Goal: Task Accomplishment & Management: Complete application form

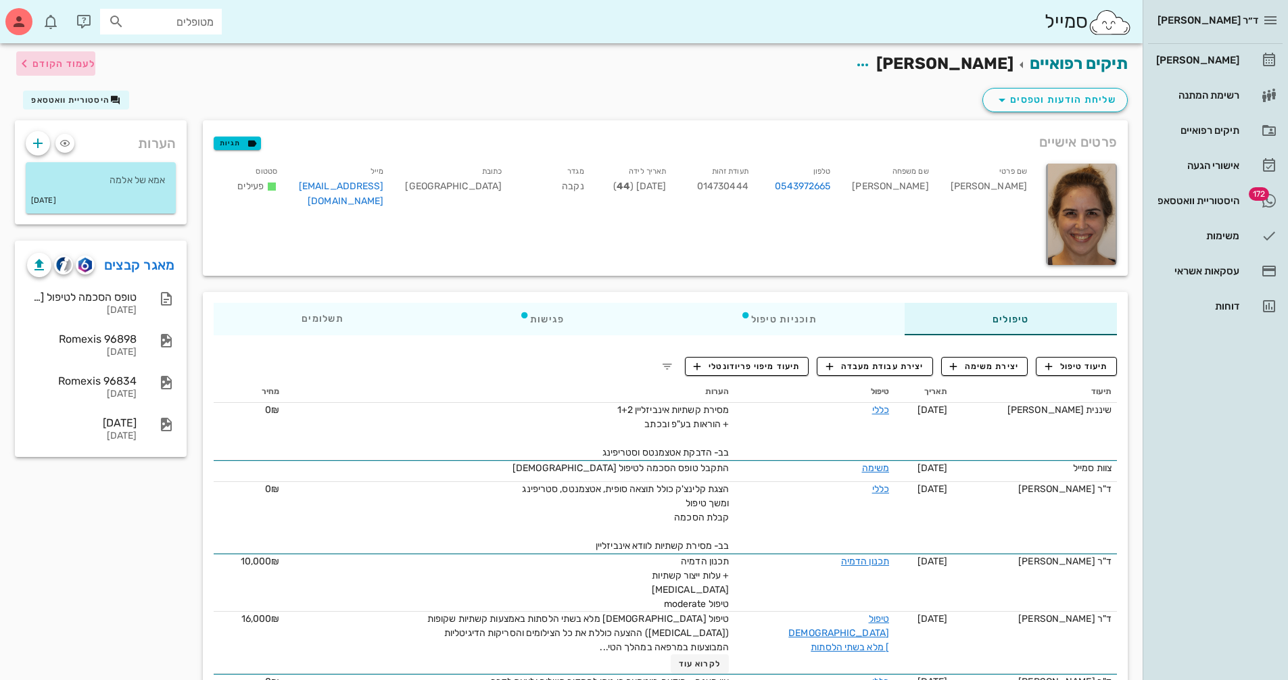
click at [57, 58] on span "לעמוד הקודם" at bounding box center [63, 63] width 63 height 11
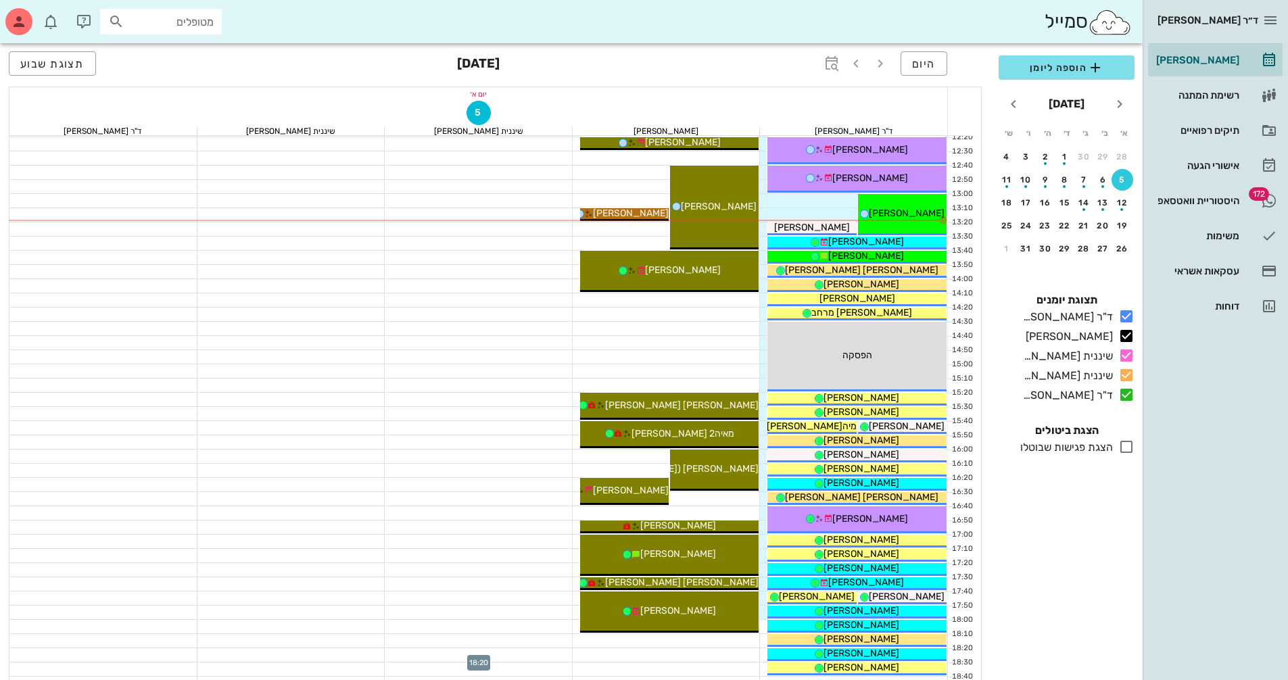
scroll to position [406, 0]
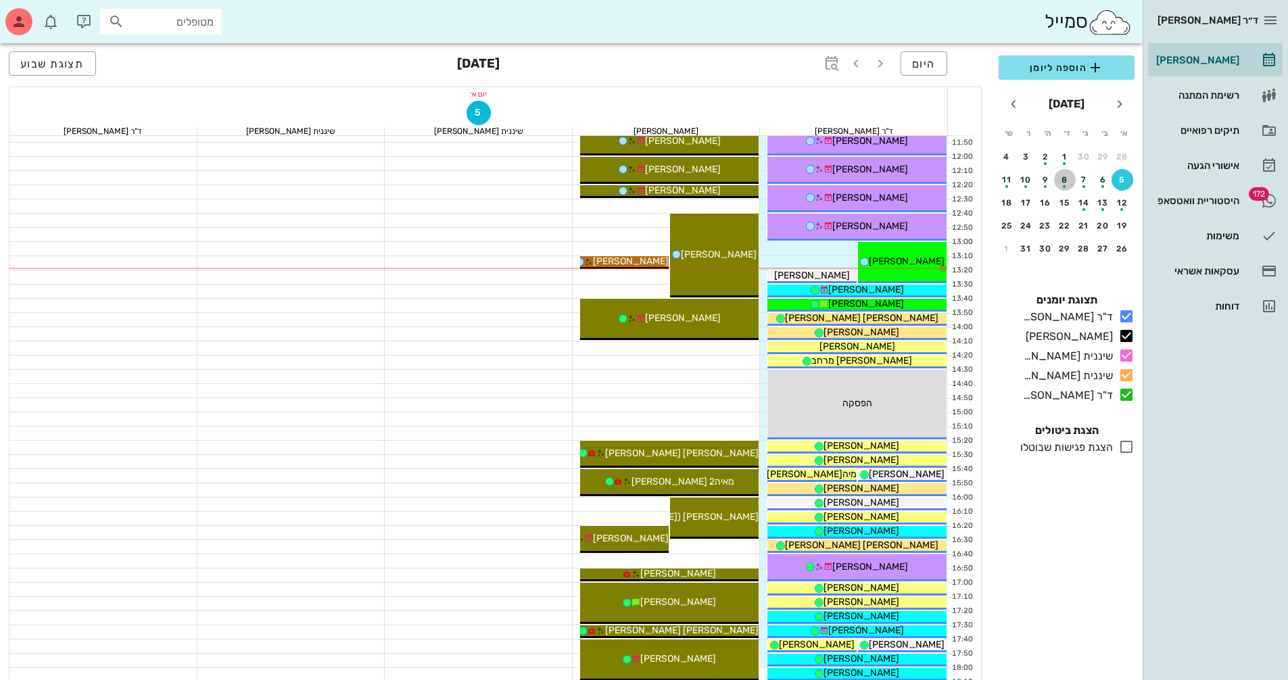
click at [1067, 181] on div "button" at bounding box center [1065, 182] width 22 height 7
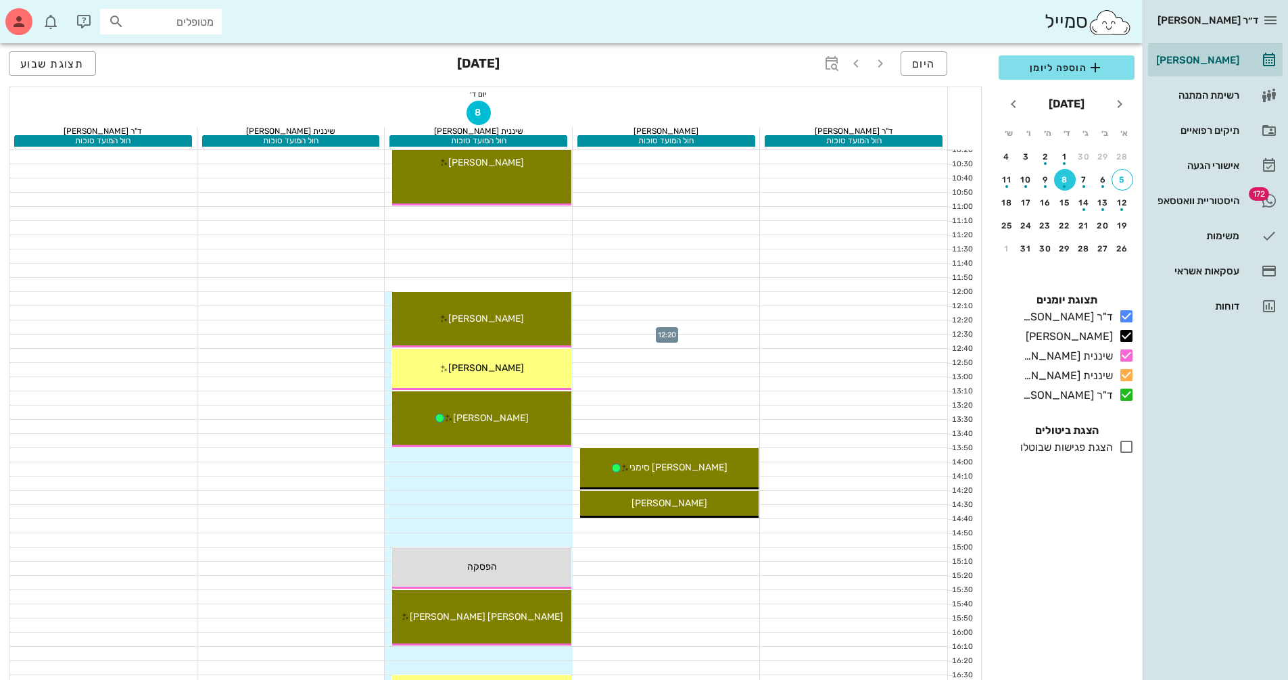
scroll to position [217, 0]
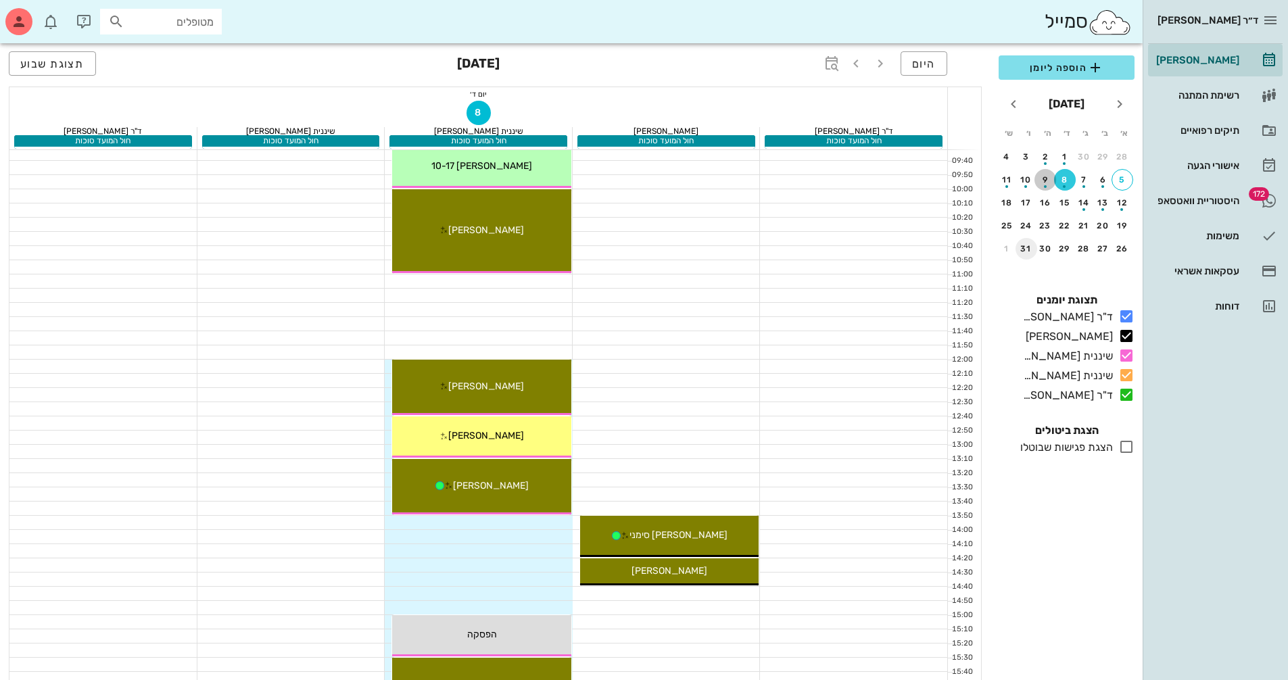
click at [1045, 183] on div "button" at bounding box center [1046, 182] width 22 height 7
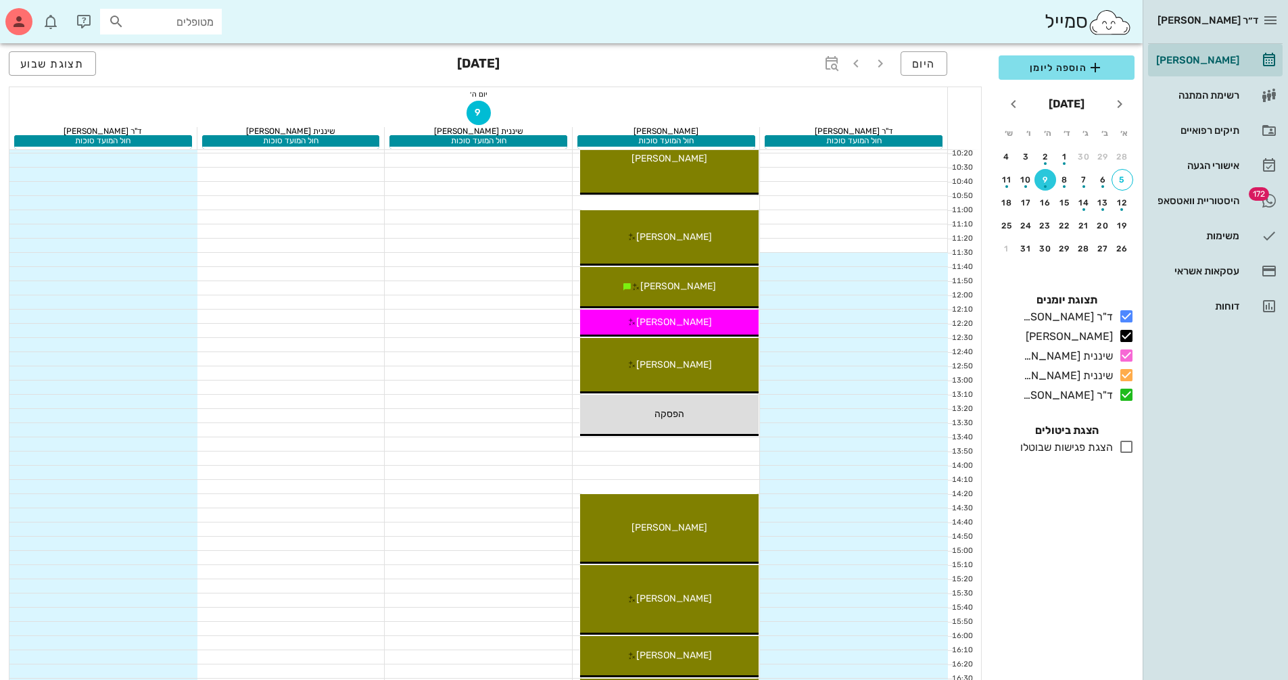
scroll to position [285, 0]
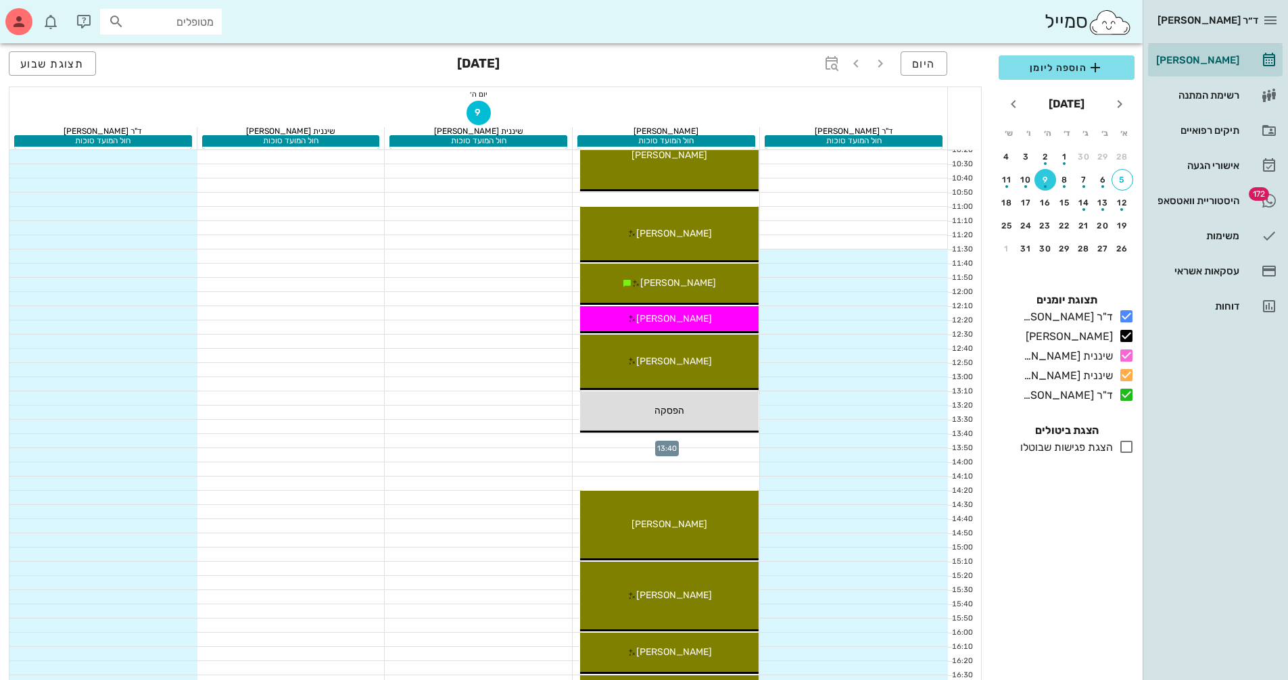
click at [732, 441] on div at bounding box center [667, 441] width 188 height 14
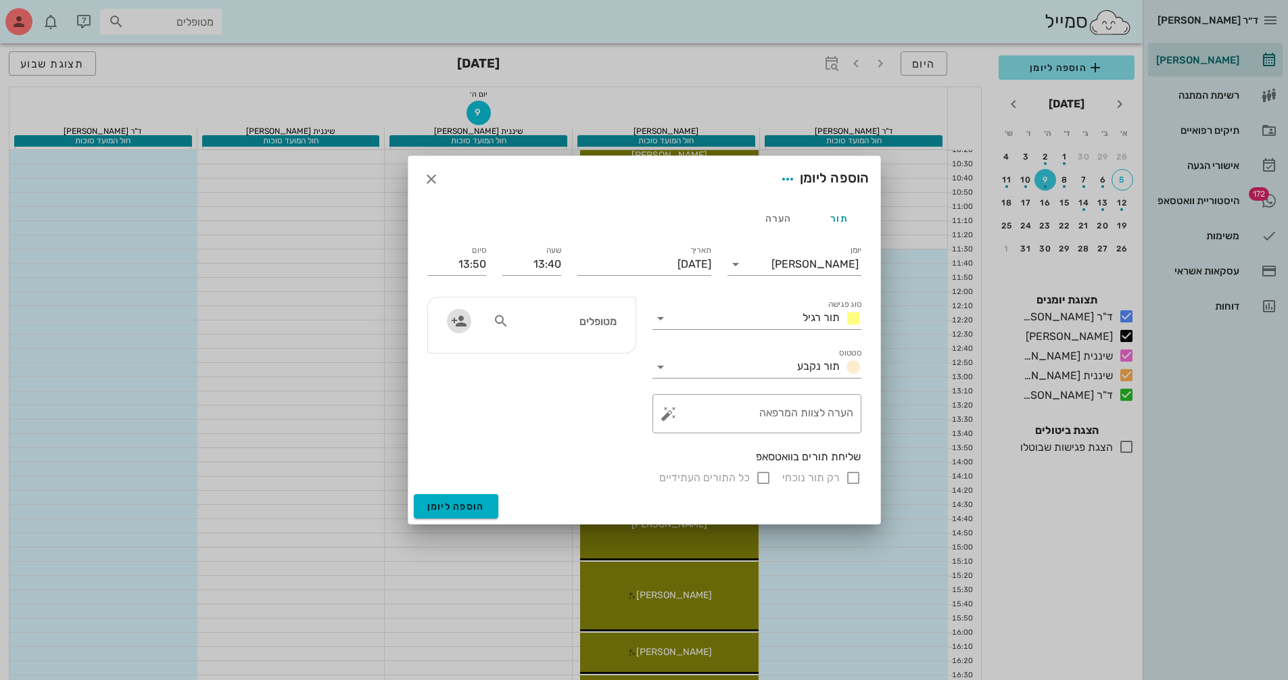
click at [454, 320] on icon "button" at bounding box center [459, 321] width 16 height 16
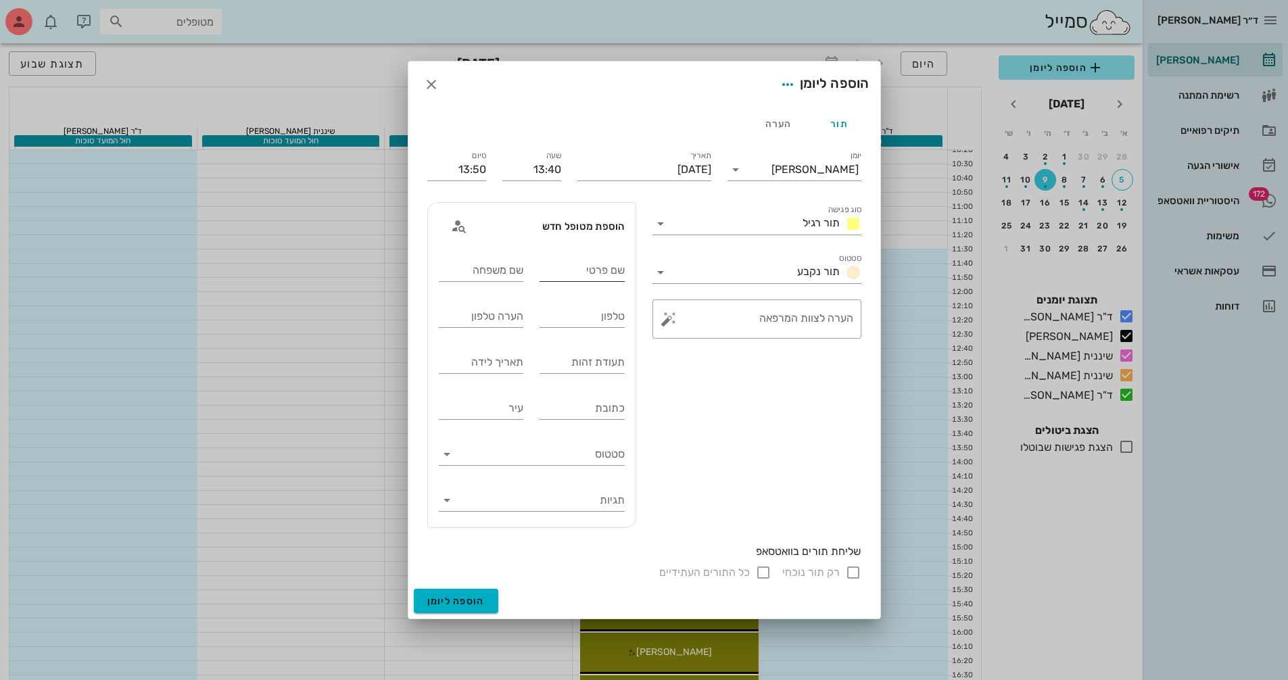
click at [603, 271] on input "שם פרטי" at bounding box center [582, 271] width 85 height 22
type input "[PERSON_NAME]"
click at [495, 266] on div "שם משפחה" at bounding box center [481, 271] width 85 height 22
type input "[PERSON_NAME]"
click at [552, 321] on input "טלפון" at bounding box center [582, 317] width 85 height 22
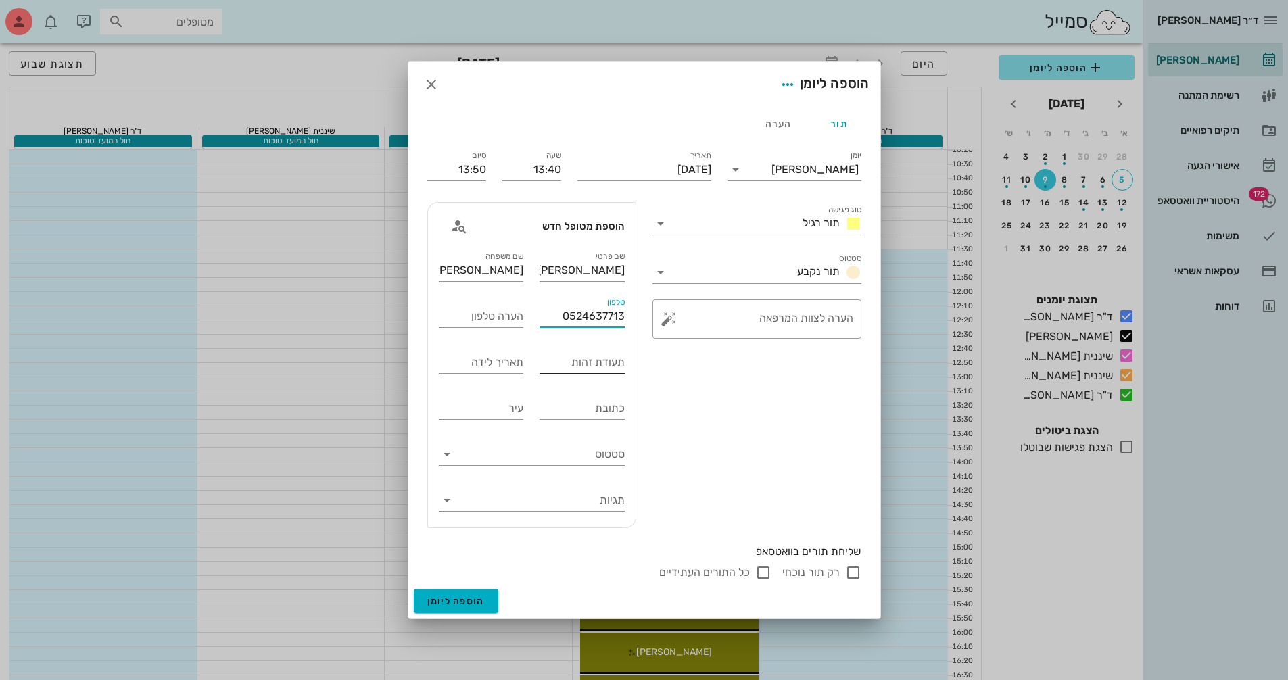
type input "0524637713"
click at [542, 363] on input "תעודת זהות" at bounding box center [582, 363] width 85 height 22
type input "033660143"
click at [560, 412] on input "כתובת" at bounding box center [582, 409] width 85 height 22
click at [509, 408] on input "עיר" at bounding box center [481, 409] width 85 height 22
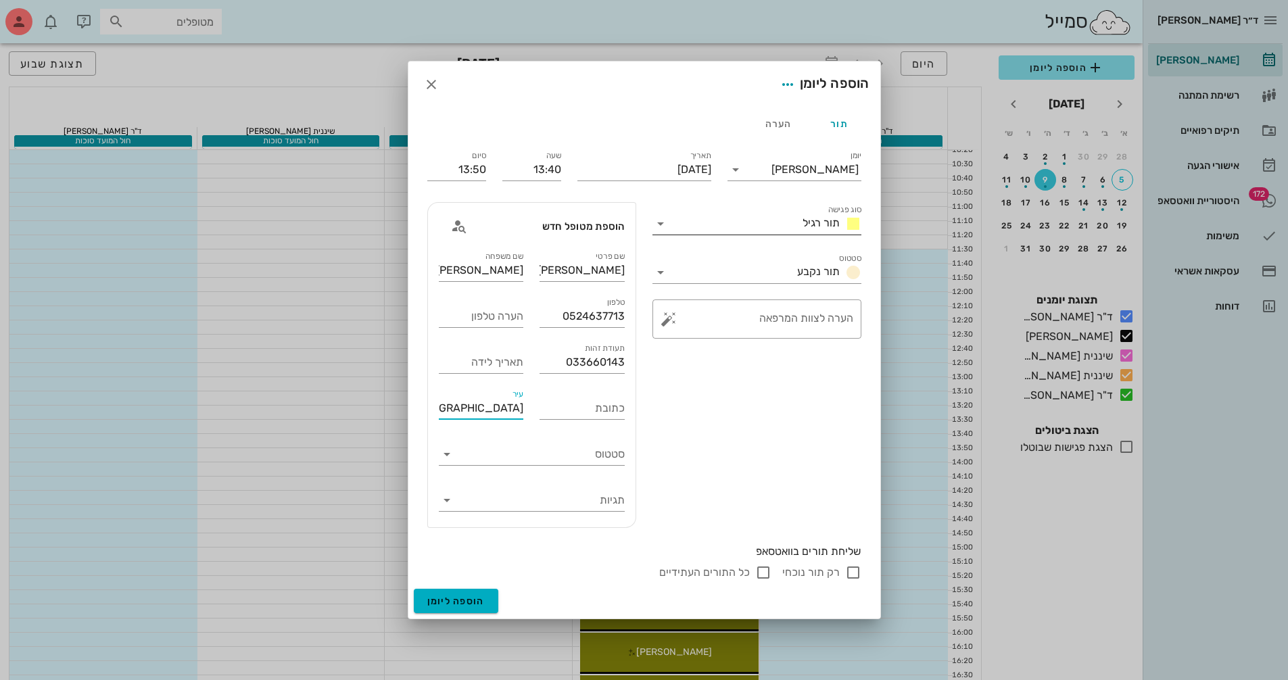
type input "[GEOGRAPHIC_DATA]"
click at [780, 224] on input "סוג פגישה" at bounding box center [734, 224] width 126 height 22
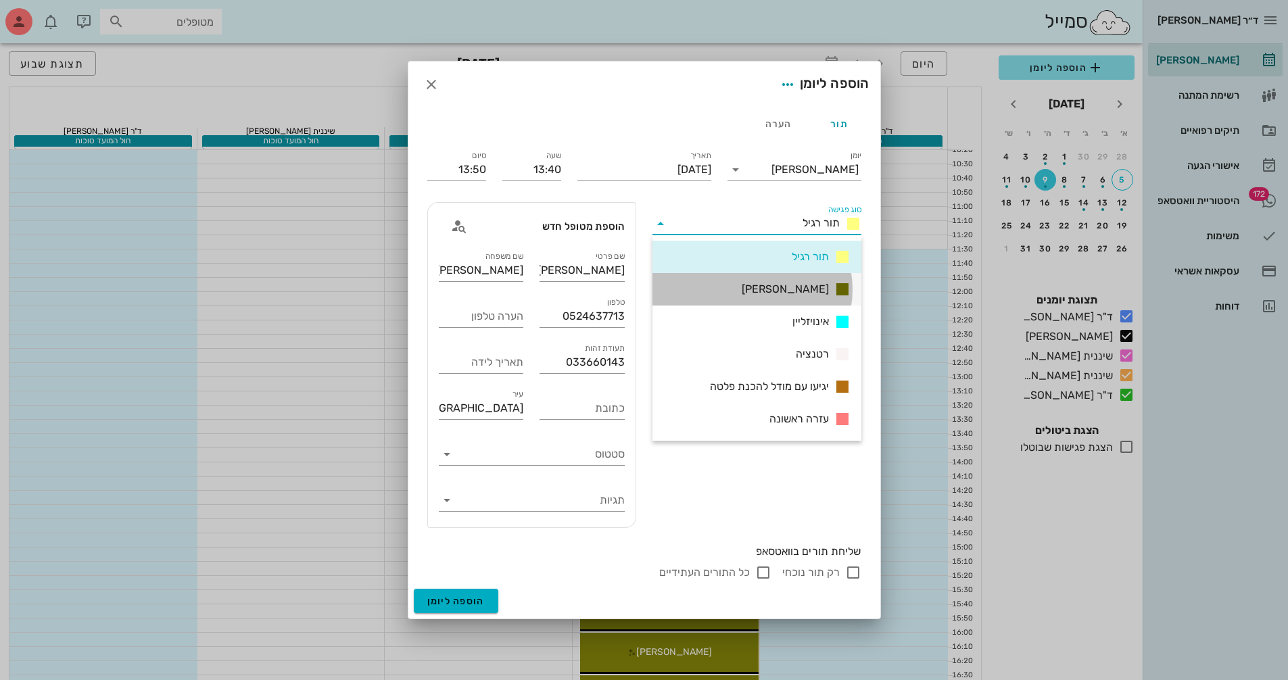
click at [798, 284] on span "[PERSON_NAME]" at bounding box center [785, 289] width 87 height 16
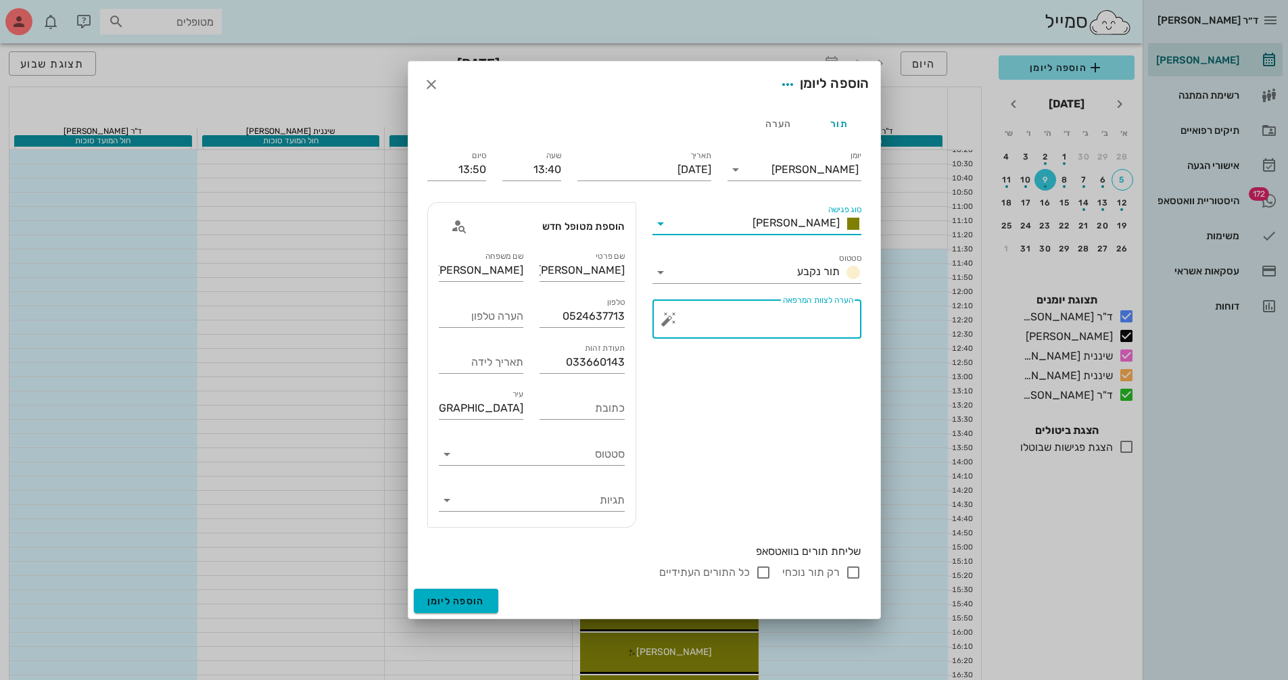
click at [798, 330] on textarea "הערה לצוות המרפאה" at bounding box center [762, 322] width 182 height 32
type textarea "שיננית"
drag, startPoint x: 480, startPoint y: 168, endPoint x: 500, endPoint y: 168, distance: 20.3
click at [500, 168] on div "יומן יומן מרפאה סוג פגישה [PERSON_NAME] סטטוס תור נקבע תאריך [DATE] שעה 13:40 ס…" at bounding box center [644, 364] width 450 height 449
click at [430, 169] on input "13:50" at bounding box center [456, 170] width 59 height 22
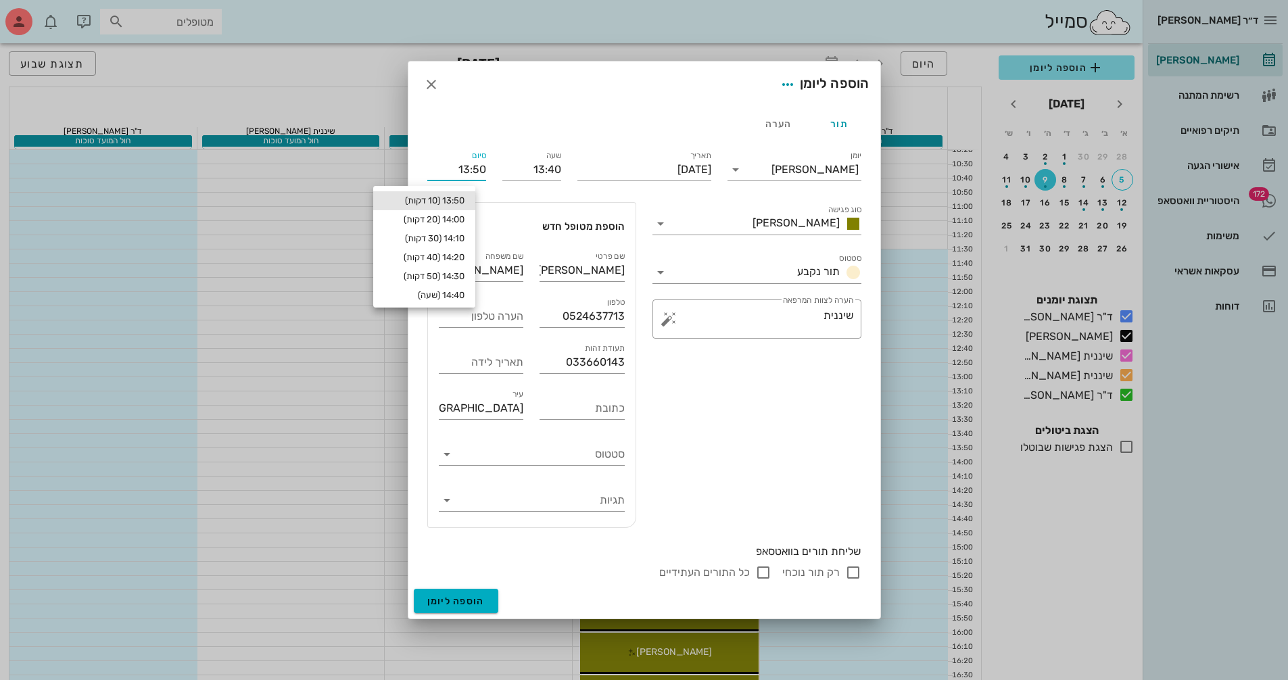
drag, startPoint x: 430, startPoint y: 169, endPoint x: 485, endPoint y: 168, distance: 54.8
click at [485, 168] on input "13:50" at bounding box center [456, 170] width 59 height 22
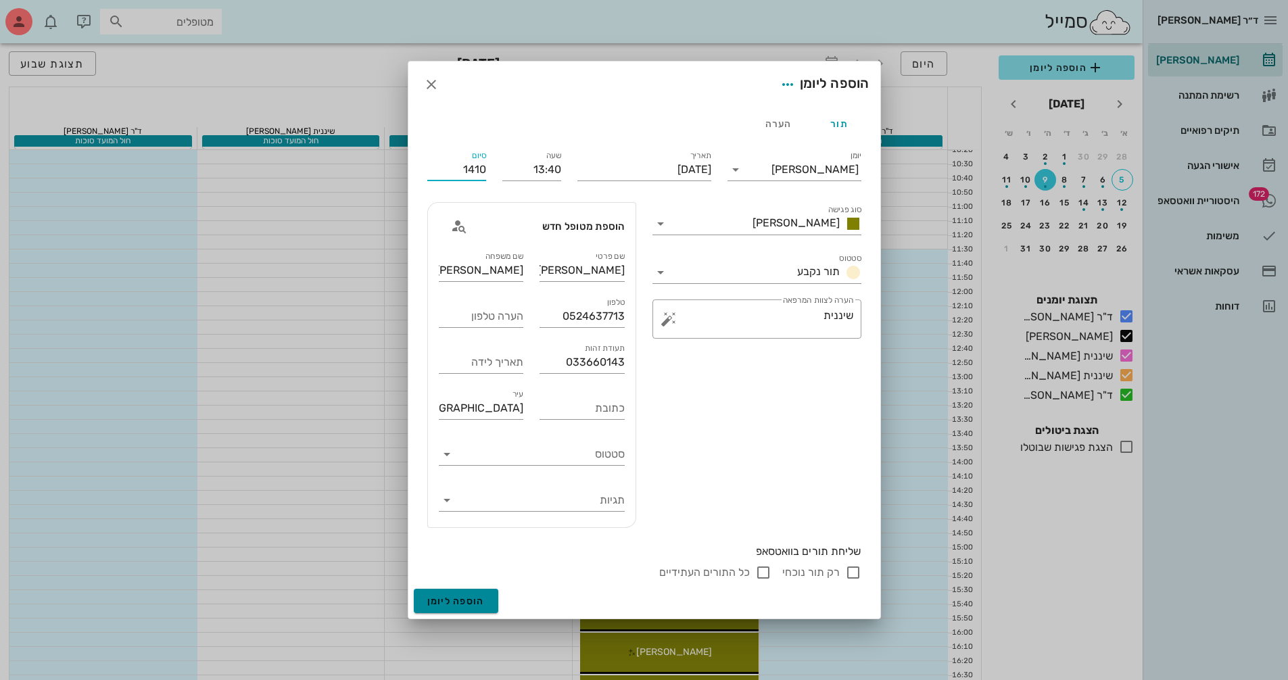
type input "14:10"
click at [463, 600] on span "הוספה ליומן" at bounding box center [455, 601] width 57 height 11
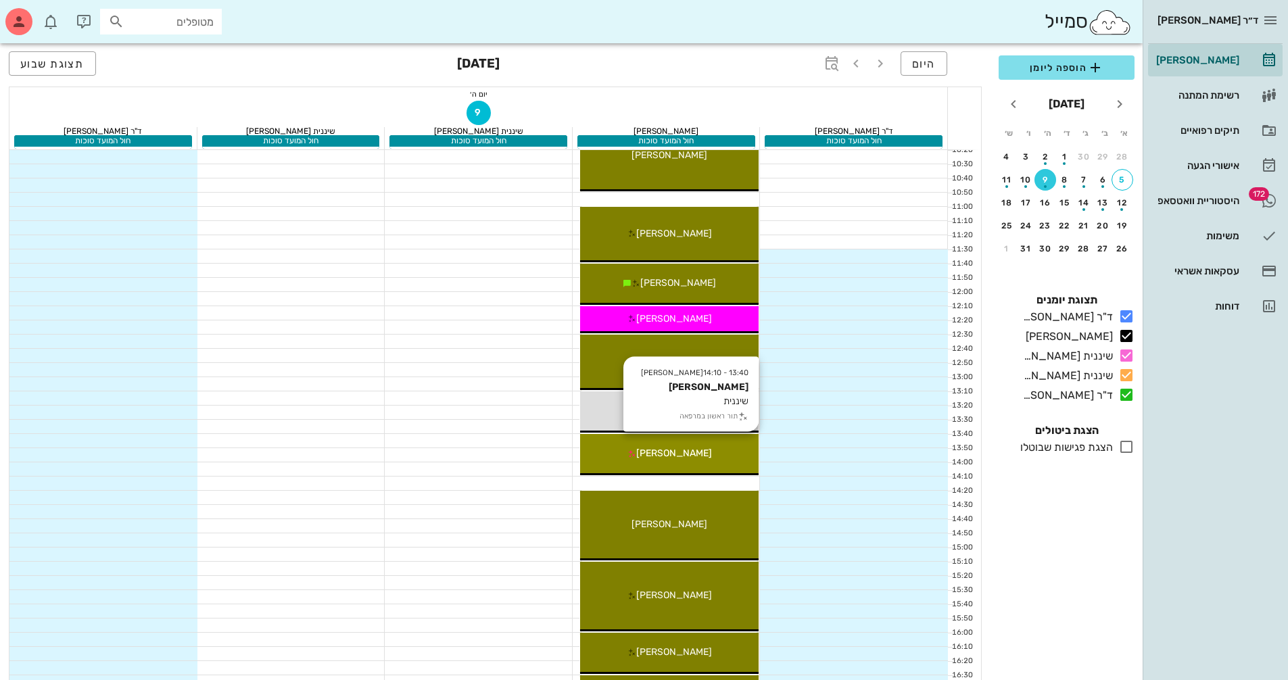
drag, startPoint x: 713, startPoint y: 454, endPoint x: 680, endPoint y: 451, distance: 33.9
click at [680, 451] on span "[PERSON_NAME]" at bounding box center [674, 453] width 76 height 11
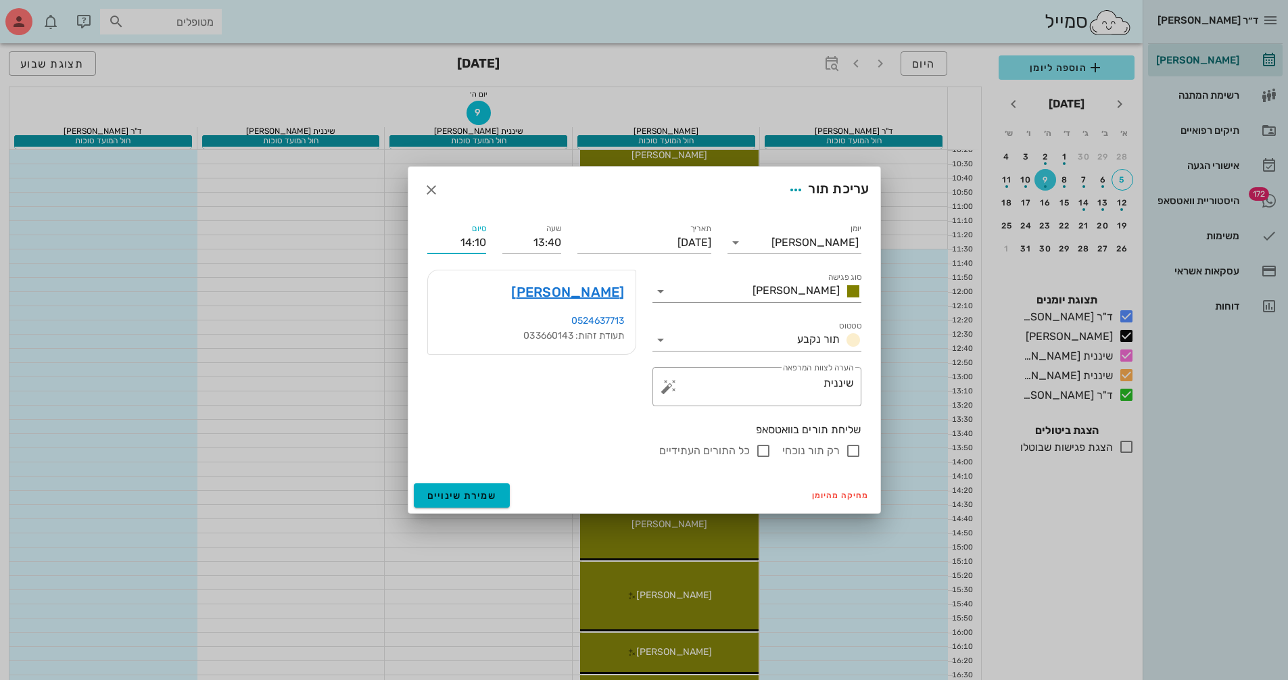
drag, startPoint x: 452, startPoint y: 240, endPoint x: 492, endPoint y: 241, distance: 39.9
click at [492, 241] on div "סיום 14:10" at bounding box center [456, 237] width 75 height 49
type input "14:25"
click at [414, 484] on button "שמירת שינויים" at bounding box center [462, 496] width 97 height 24
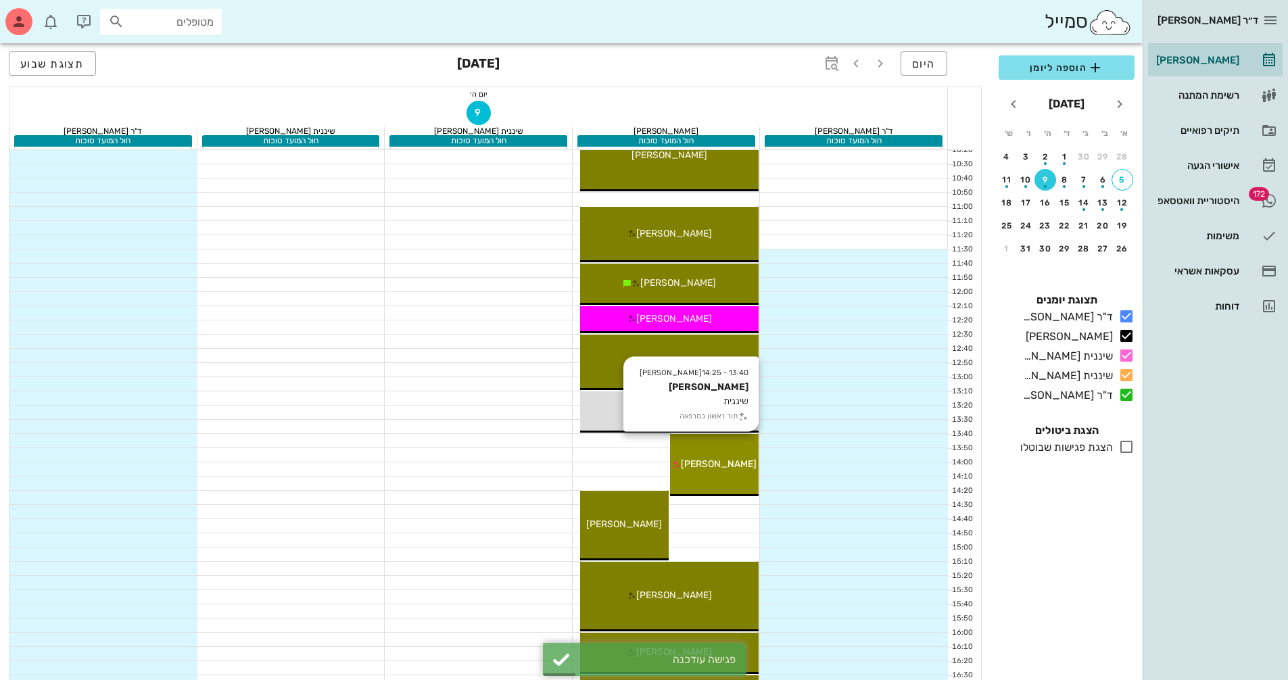
click at [705, 470] on div "[PERSON_NAME]" at bounding box center [714, 464] width 89 height 14
click at [723, 468] on span "[PERSON_NAME]" at bounding box center [719, 463] width 76 height 11
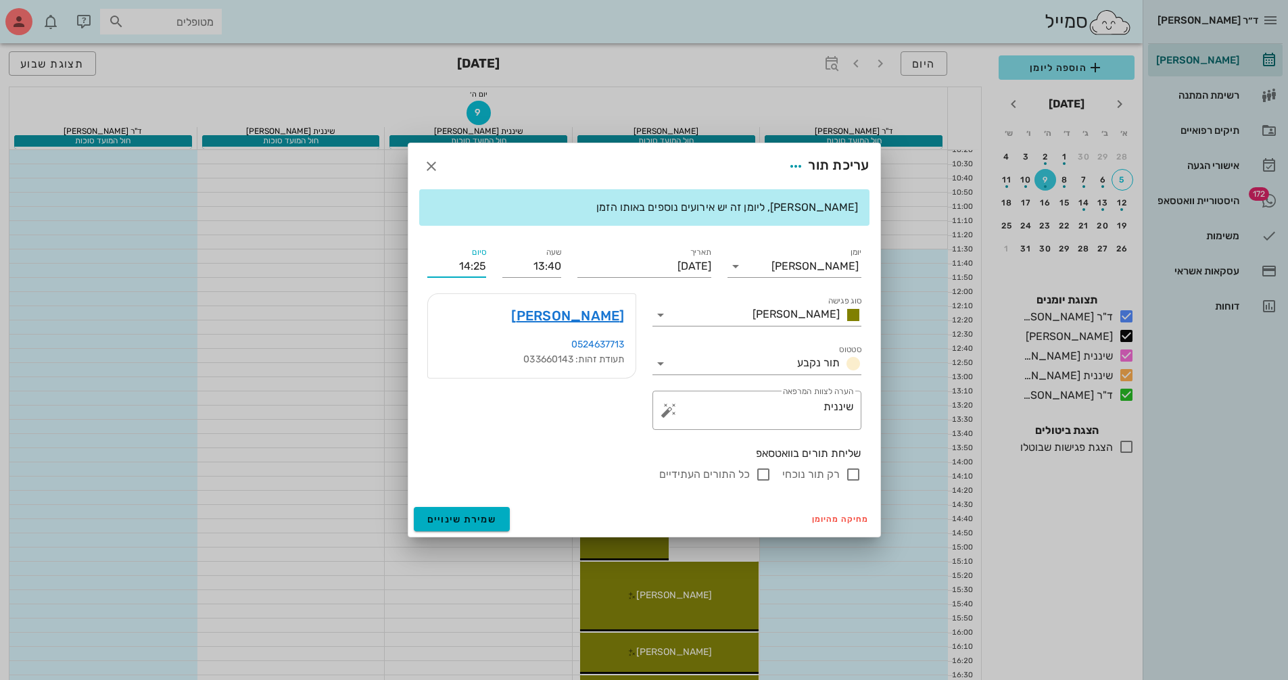
drag, startPoint x: 454, startPoint y: 267, endPoint x: 494, endPoint y: 265, distance: 40.6
click at [494, 265] on div "יומן יומן מרפאה סוג פגישה [PERSON_NAME] סטטוס תור נקבע תאריך [DATE] שעה 13:40 ס…" at bounding box center [644, 364] width 450 height 254
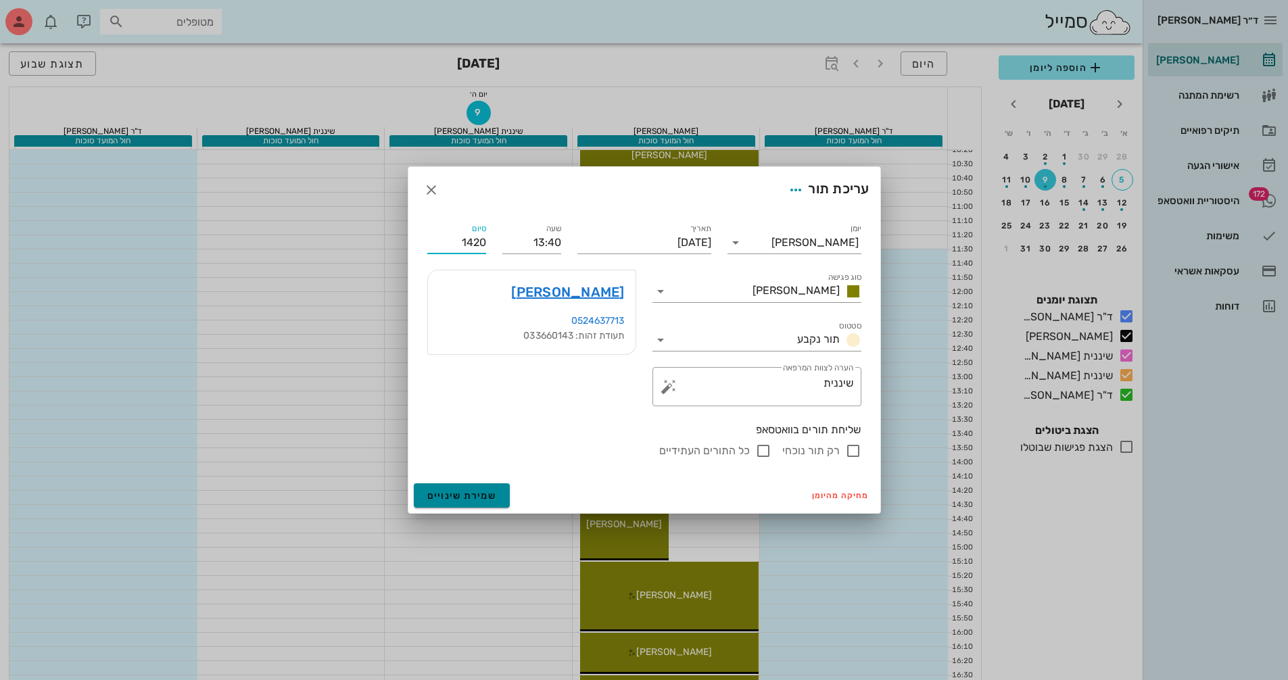
type input "14:20"
click at [493, 503] on button "שמירת שינויים" at bounding box center [462, 496] width 97 height 24
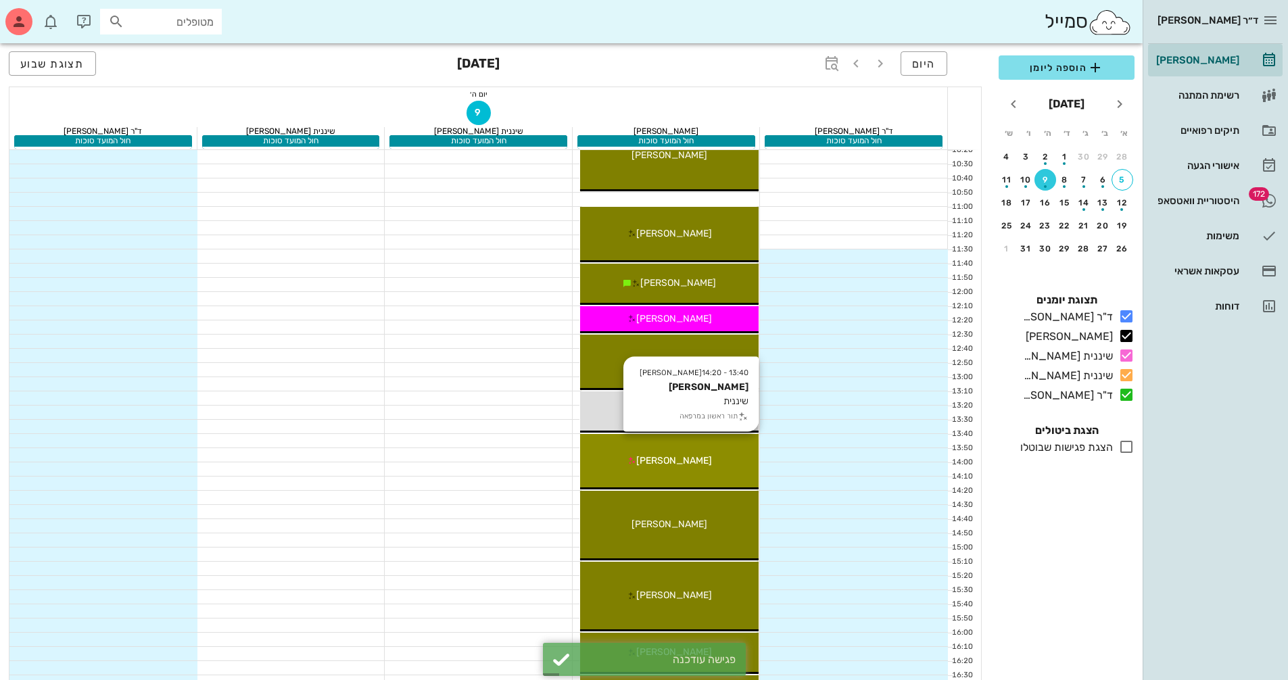
click at [665, 459] on span "[PERSON_NAME]" at bounding box center [674, 460] width 76 height 11
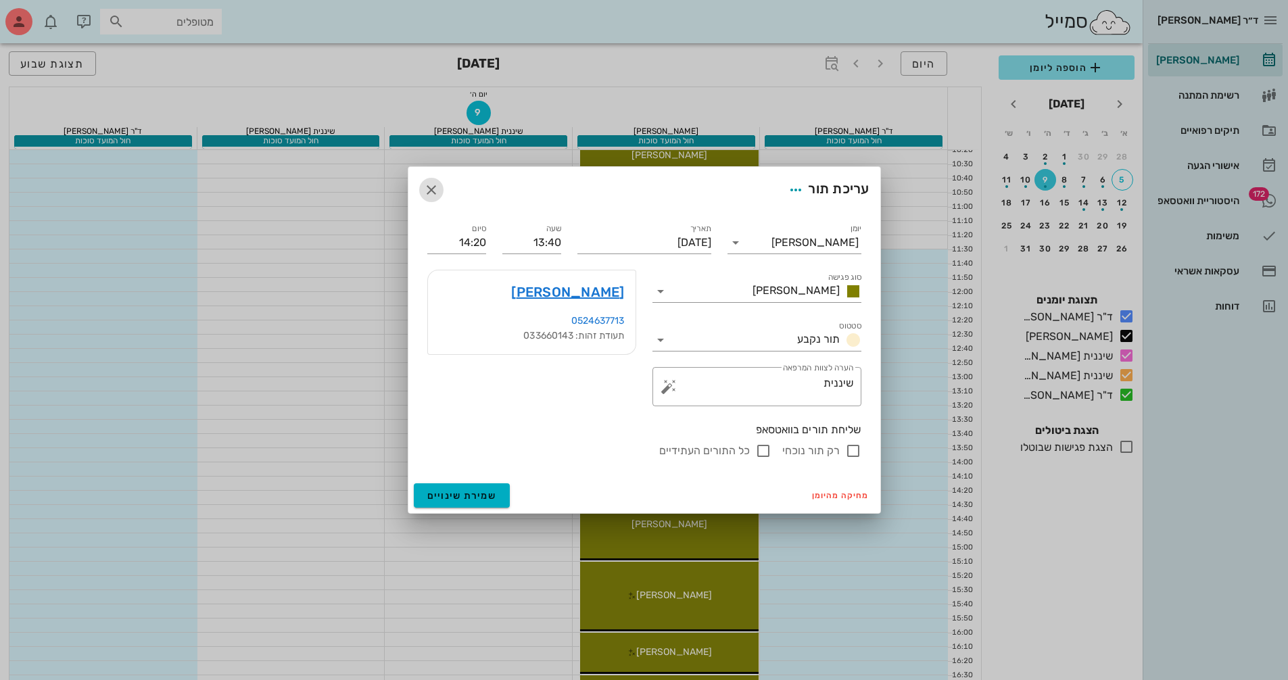
click at [429, 187] on icon "button" at bounding box center [431, 190] width 16 height 16
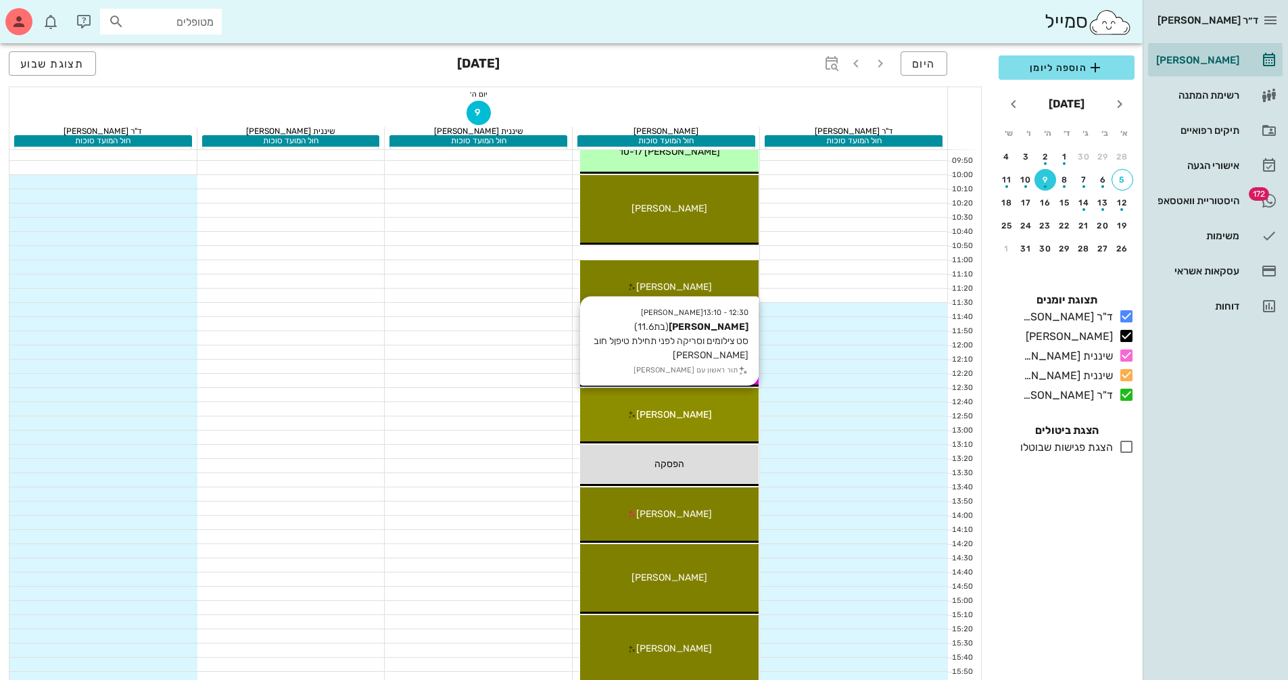
scroll to position [0, 0]
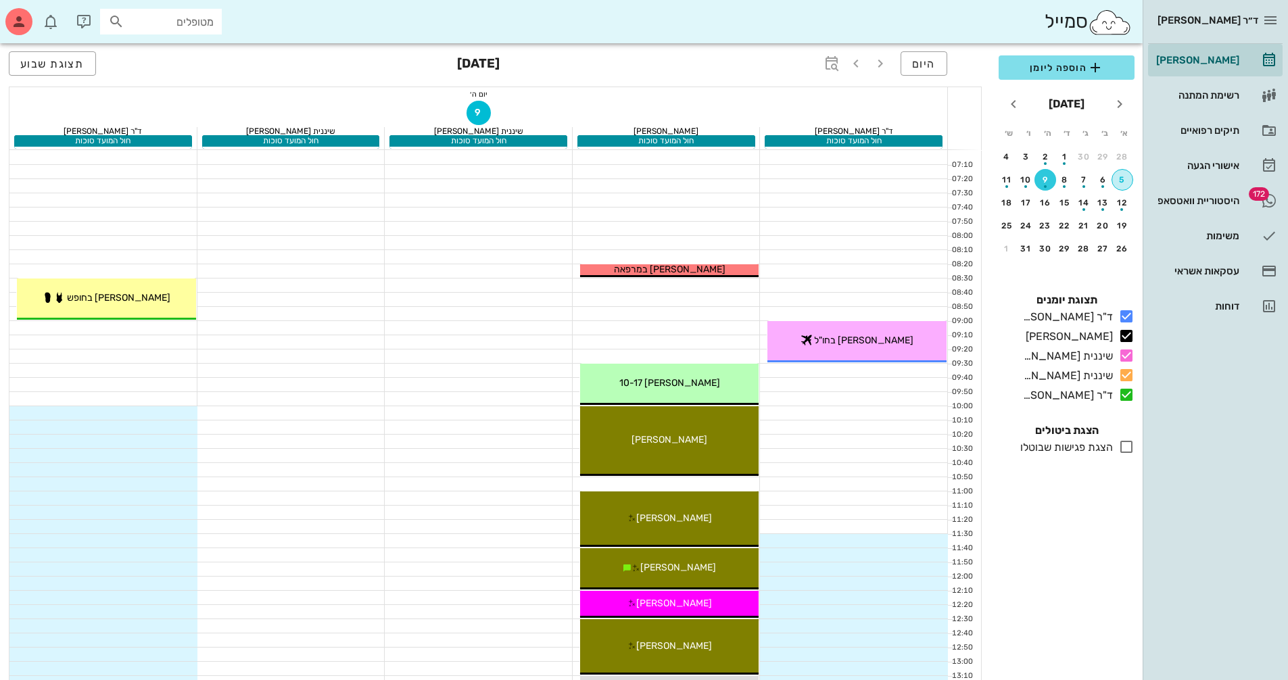
click at [1122, 179] on div "5" at bounding box center [1122, 179] width 20 height 9
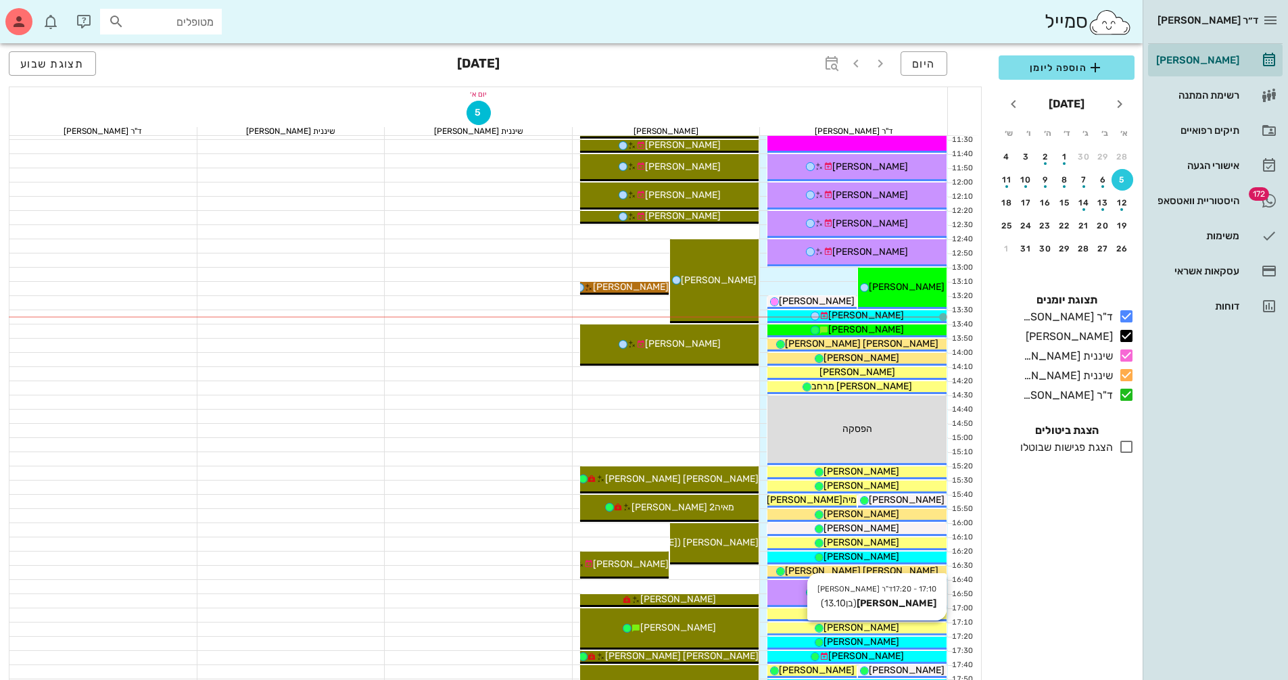
scroll to position [379, 0]
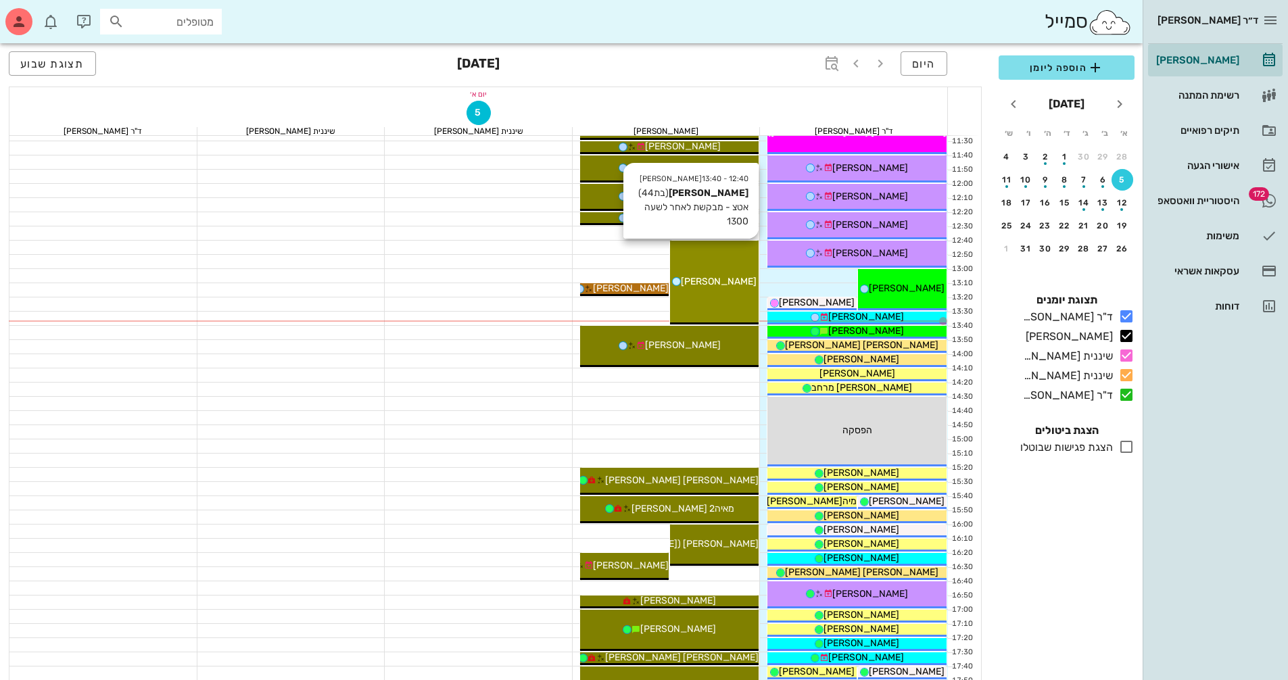
click at [728, 291] on div "12:40 - 13:40 [PERSON_NAME] (בת 44 ) אטצ - מבקשת לאחר לשעה 1300 [PERSON_NAME]" at bounding box center [714, 283] width 89 height 84
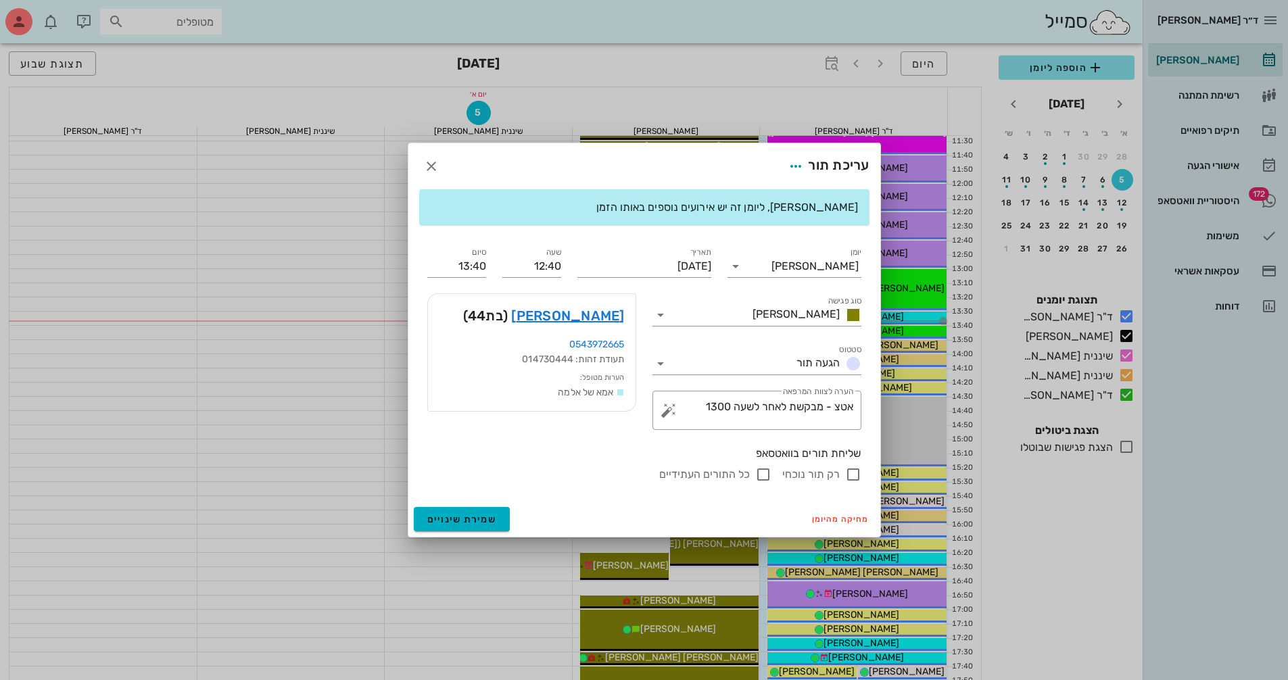
click at [728, 291] on div "ד״ר [PERSON_NAME] [PERSON_NAME] רשימת המתנה תיקים רפואיים אישורי הגעה 172 היסטו…" at bounding box center [644, 285] width 1288 height 1329
click at [600, 315] on link "[PERSON_NAME]" at bounding box center [567, 316] width 113 height 22
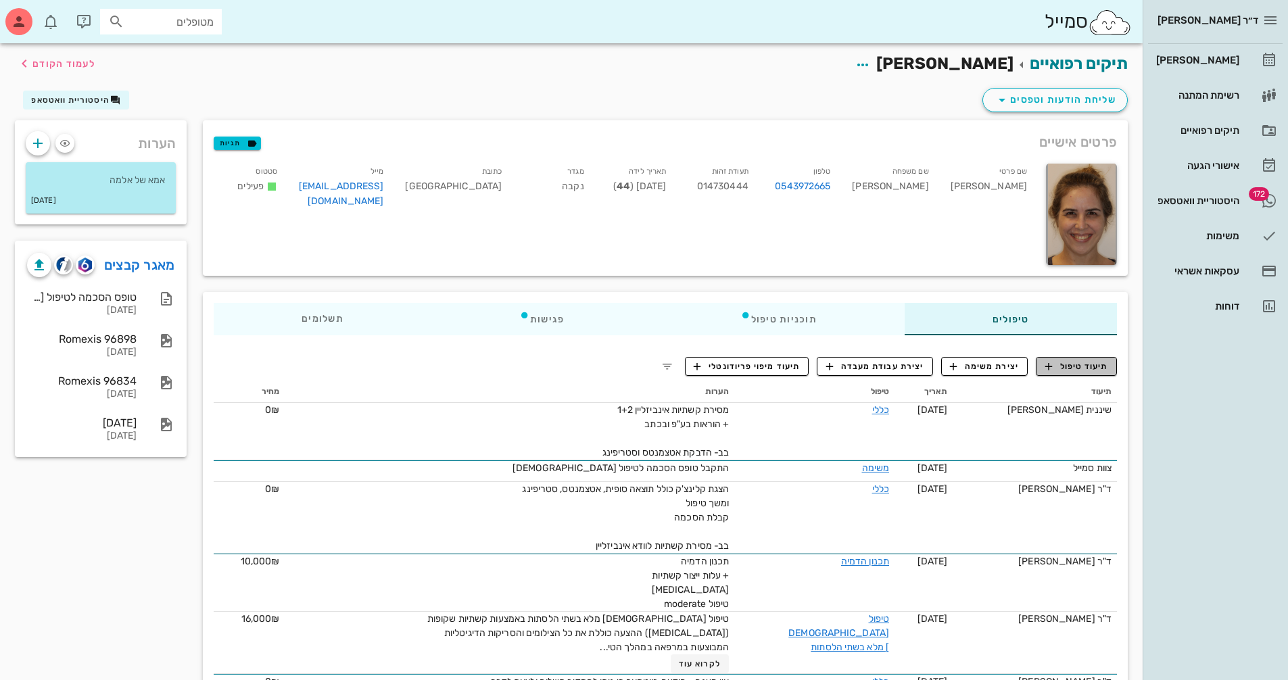
click at [1077, 362] on span "תיעוד טיפול" at bounding box center [1076, 366] width 63 height 12
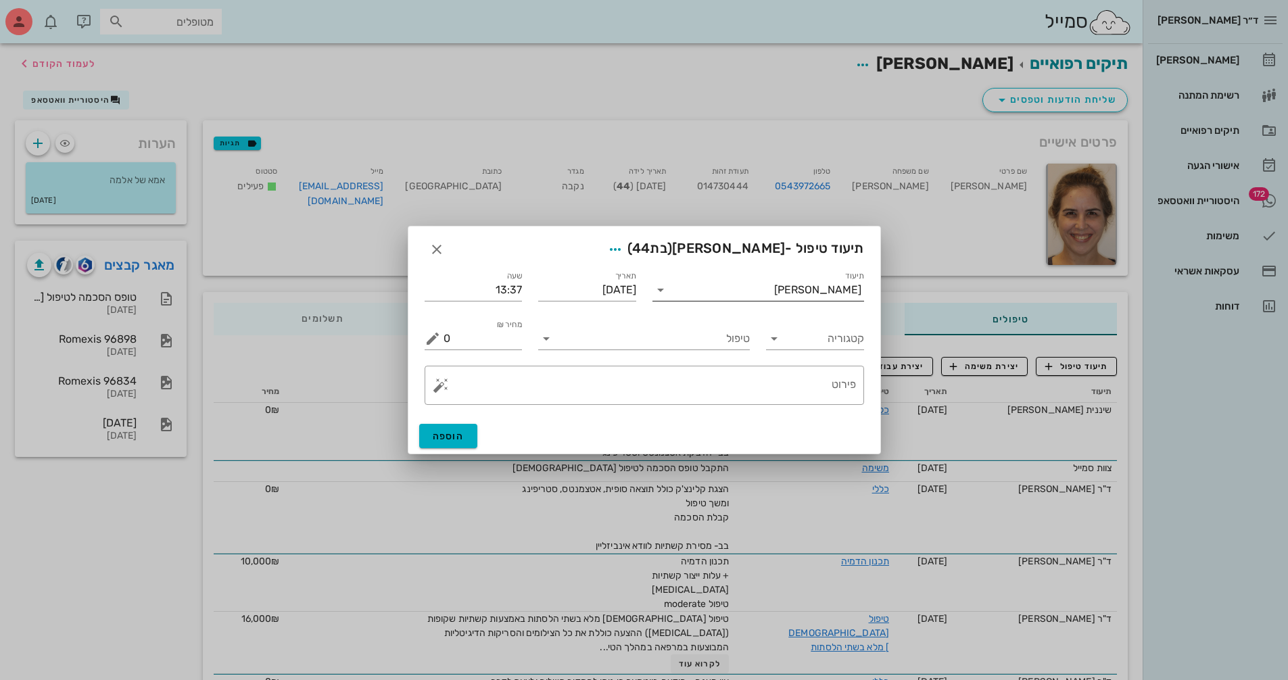
click at [774, 286] on input "תיעוד" at bounding box center [722, 290] width 103 height 22
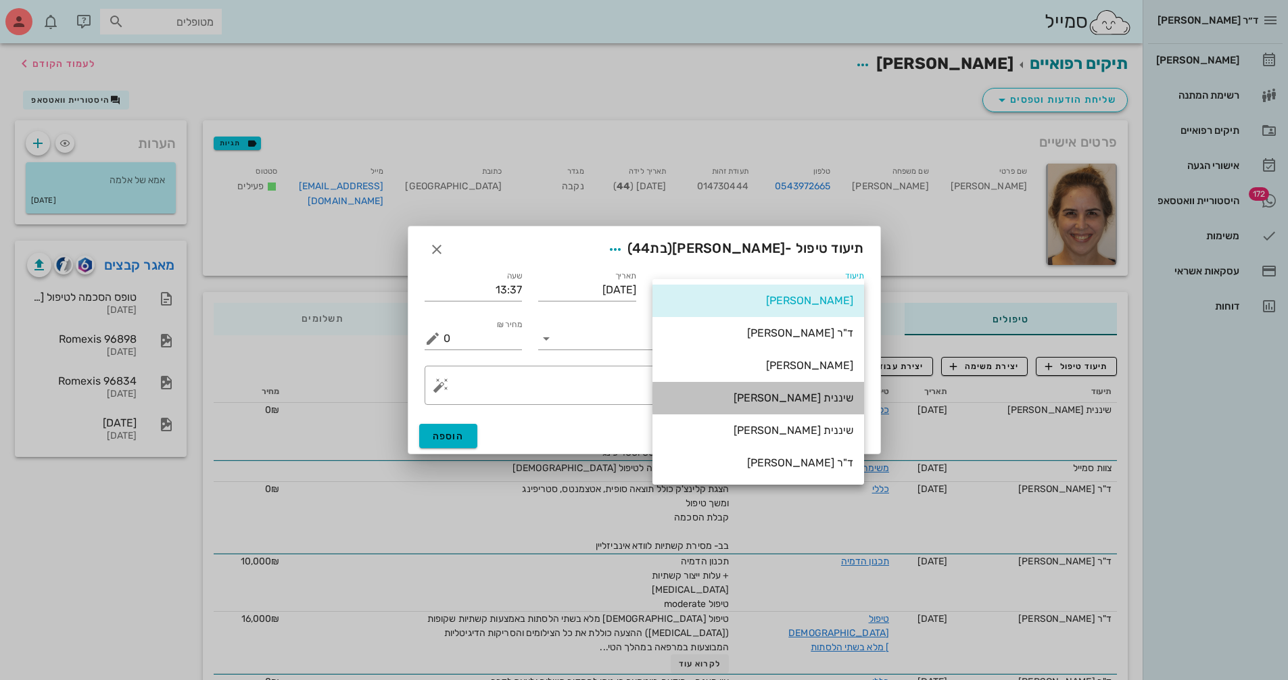
click at [815, 398] on div "שיננית [PERSON_NAME]" at bounding box center [758, 398] width 190 height 13
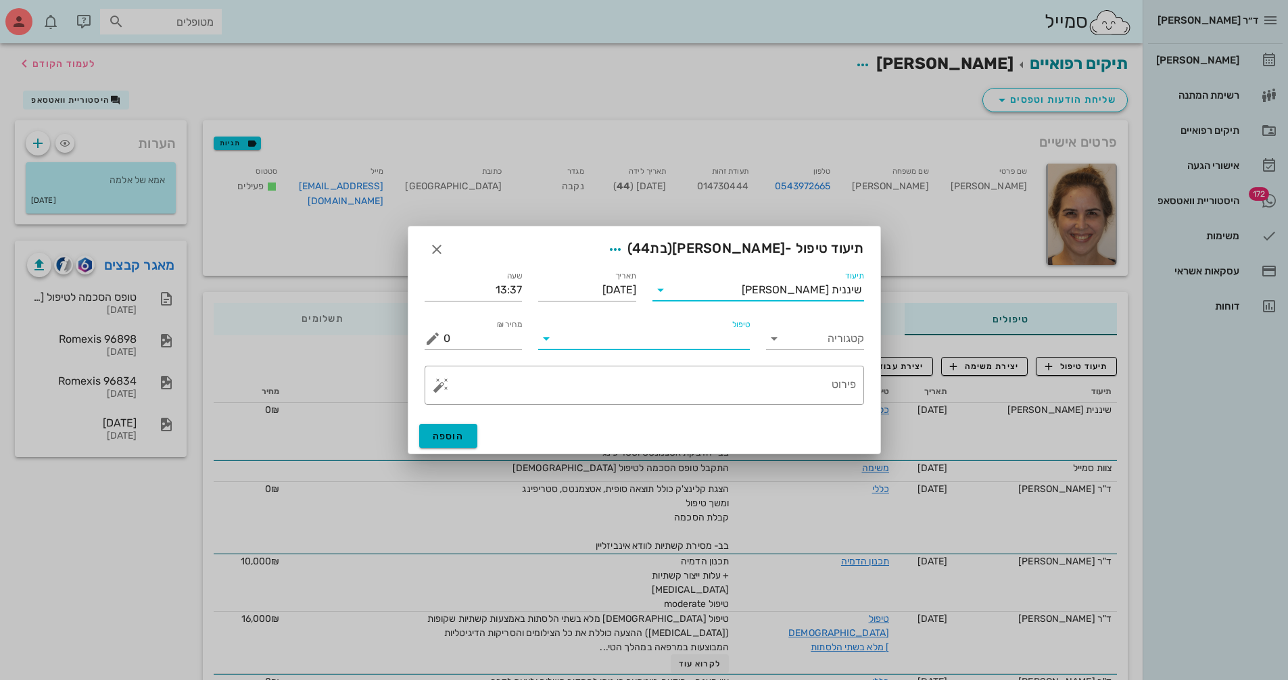
click at [662, 345] on input "טיפול" at bounding box center [653, 339] width 193 height 22
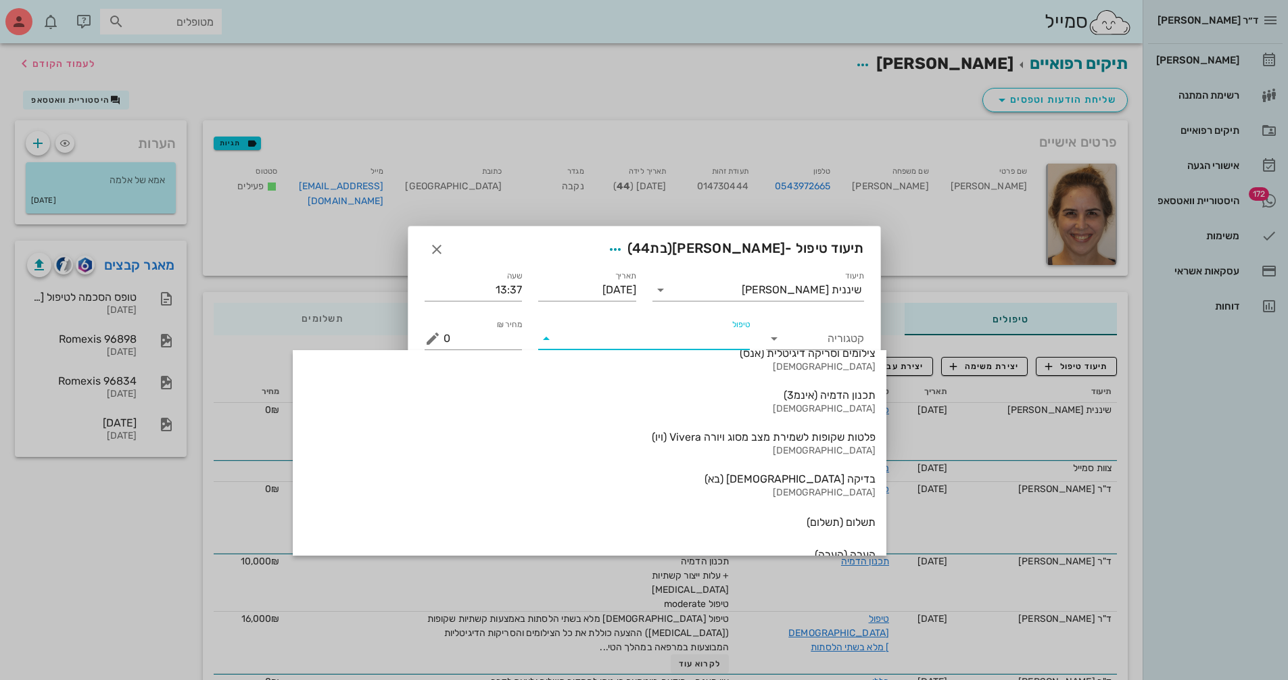
scroll to position [1453, 0]
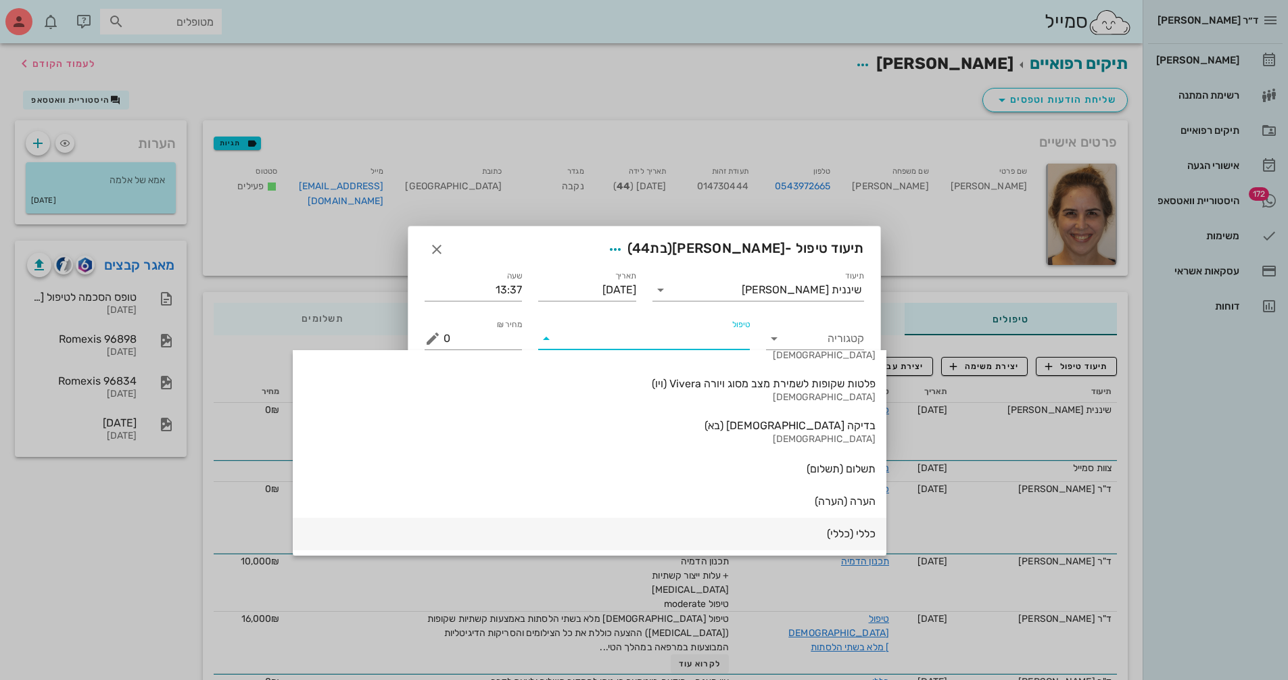
click at [710, 532] on div "כללי (כללי)" at bounding box center [590, 533] width 572 height 13
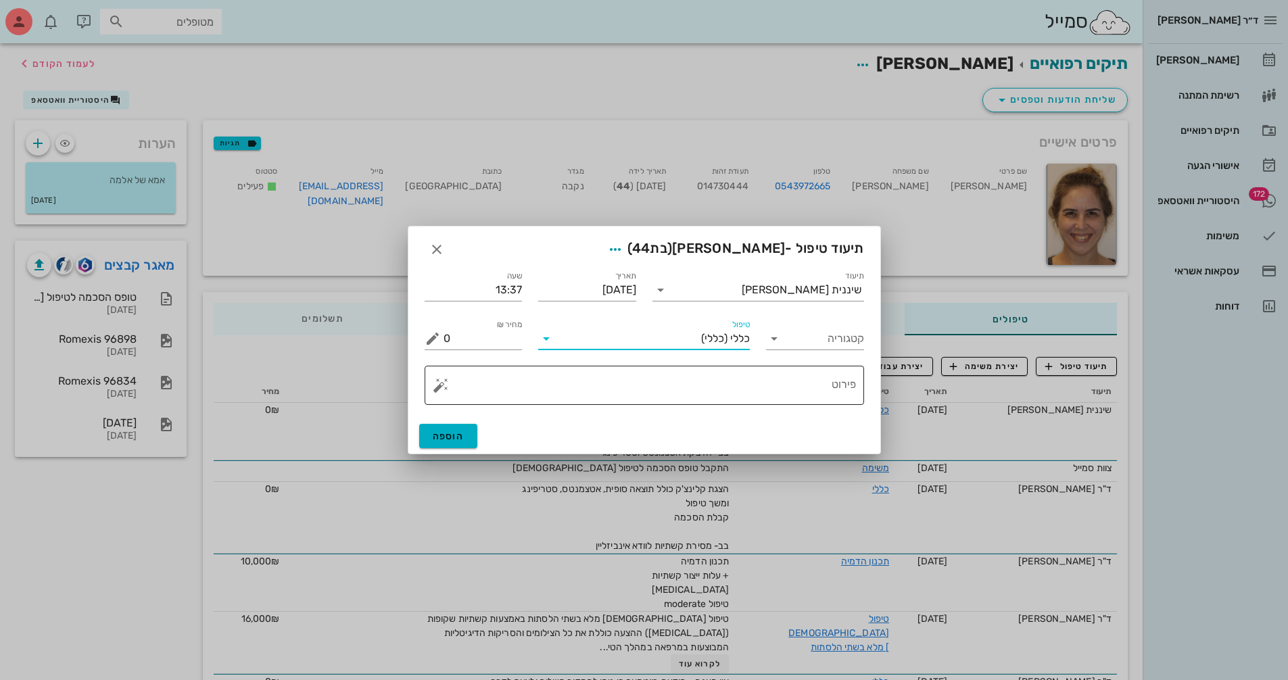
click at [438, 386] on button "button" at bounding box center [441, 385] width 16 height 16
click at [463, 327] on div "[MEDICAL_DATA]" at bounding box center [488, 331] width 110 height 27
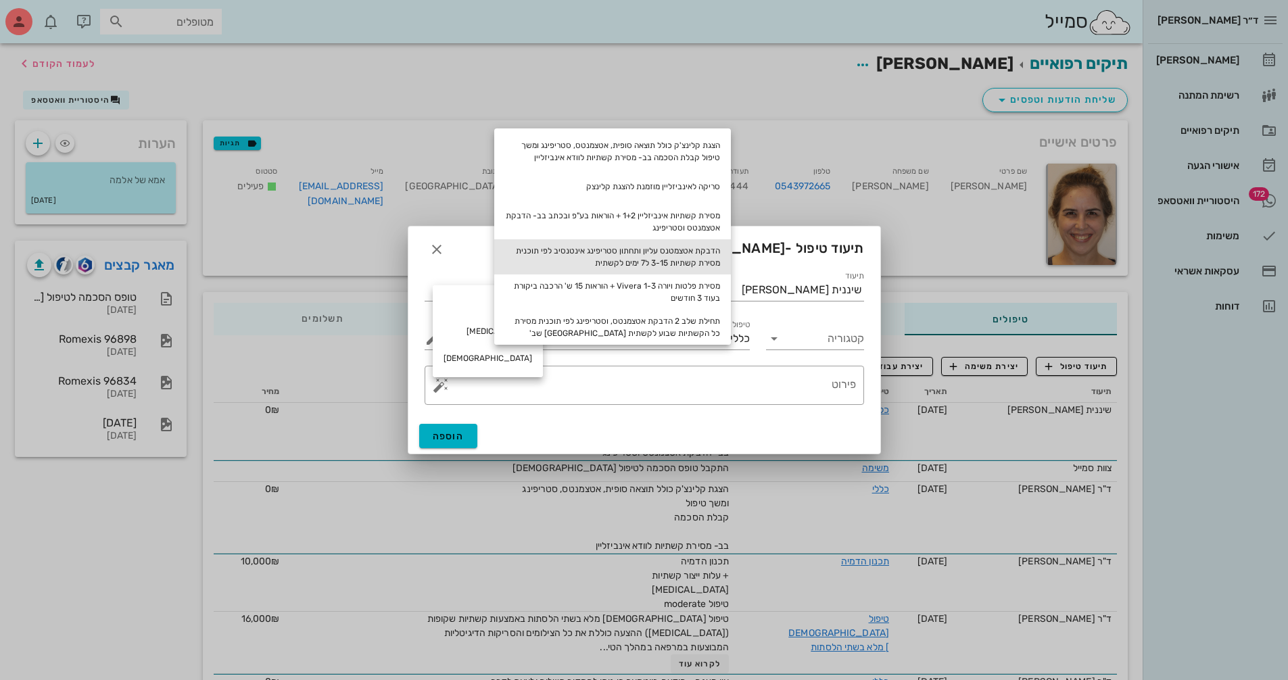
click at [692, 254] on div "הדבקת אטצמטנס עליון ותחתון סטריפינג אינטנסיב לפי תוכנית מסירת קשתיות 3-15 ל7 ימ…" at bounding box center [612, 256] width 237 height 35
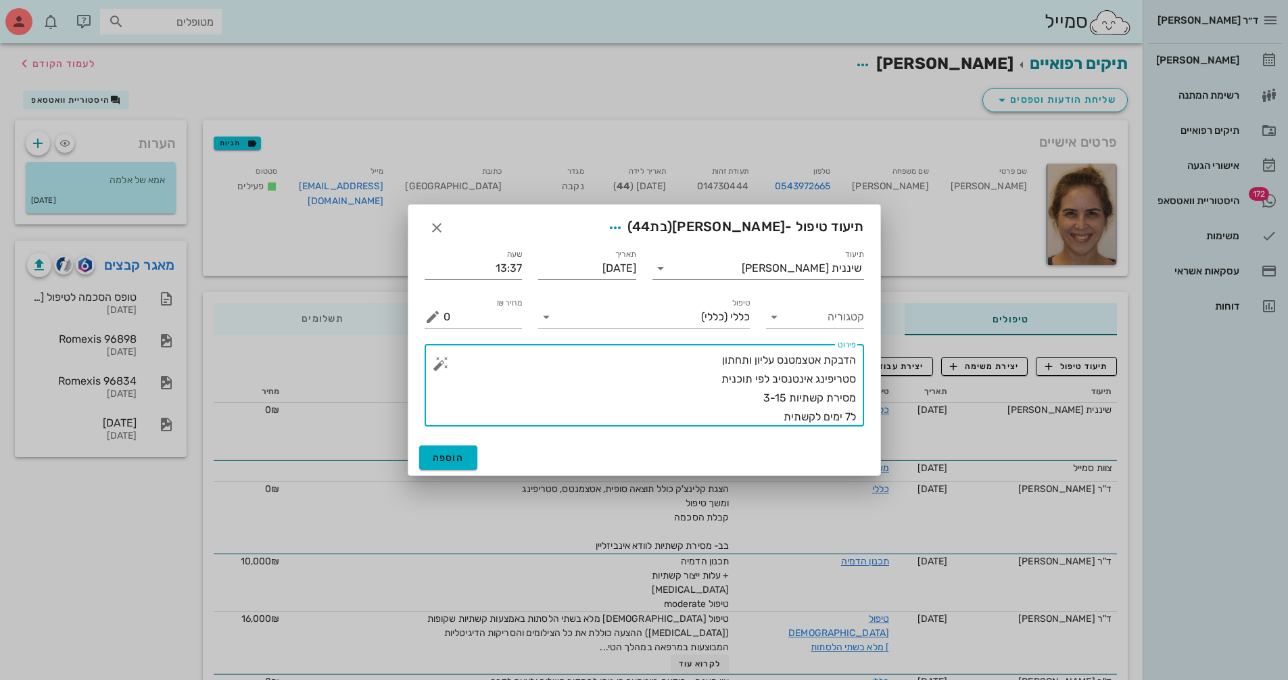
click at [688, 364] on textarea "הדבקת אטצמטנס עליון ותחתון סטריפינג אינטנסיב לפי תוכנית מסירת קשתיות 3-15 ל7 ימ…" at bounding box center [650, 389] width 412 height 76
click at [848, 417] on textarea "הדבקת אטצמטנס עליון ותחתון שלב 1 סטריפינג אינטנסיב לפי תוכנית מסירת קשתיות 3-15…" at bounding box center [650, 389] width 412 height 76
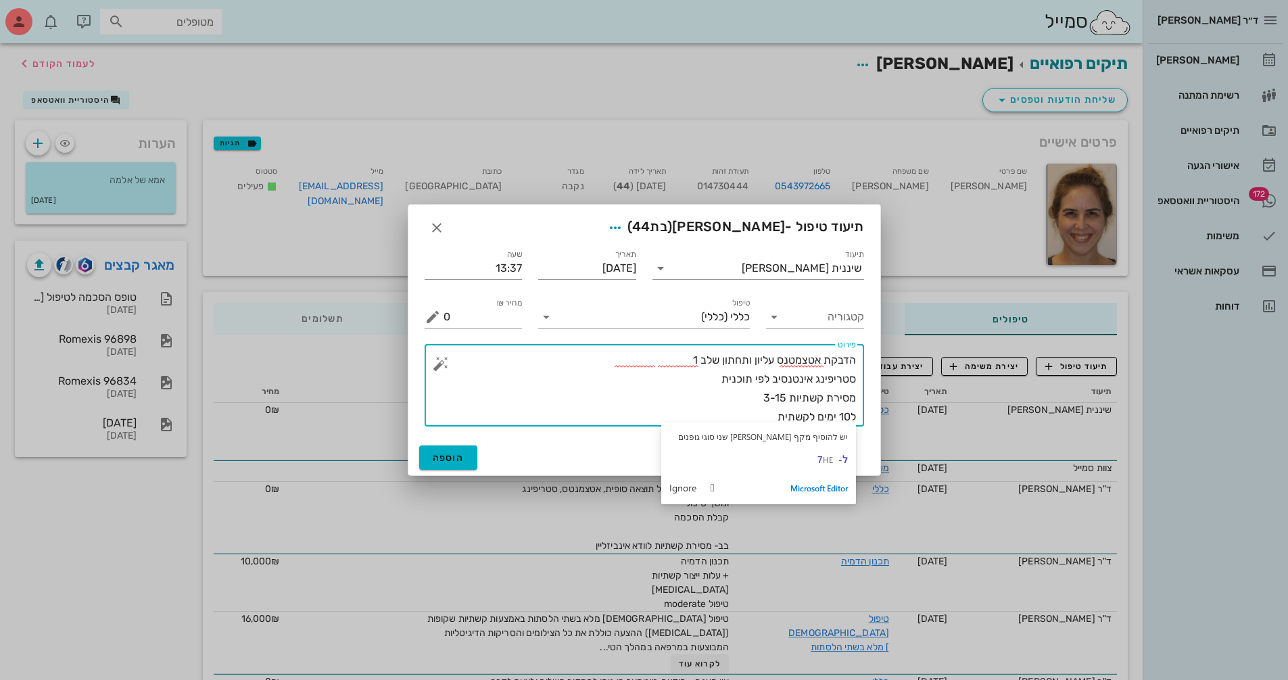
click at [622, 410] on textarea "הדבקת אטצמטנס עליון ותחתון שלב 1 סטריפינג אינטנסיב לפי תוכנית מסירת קשתיות 3-15…" at bounding box center [650, 389] width 412 height 76
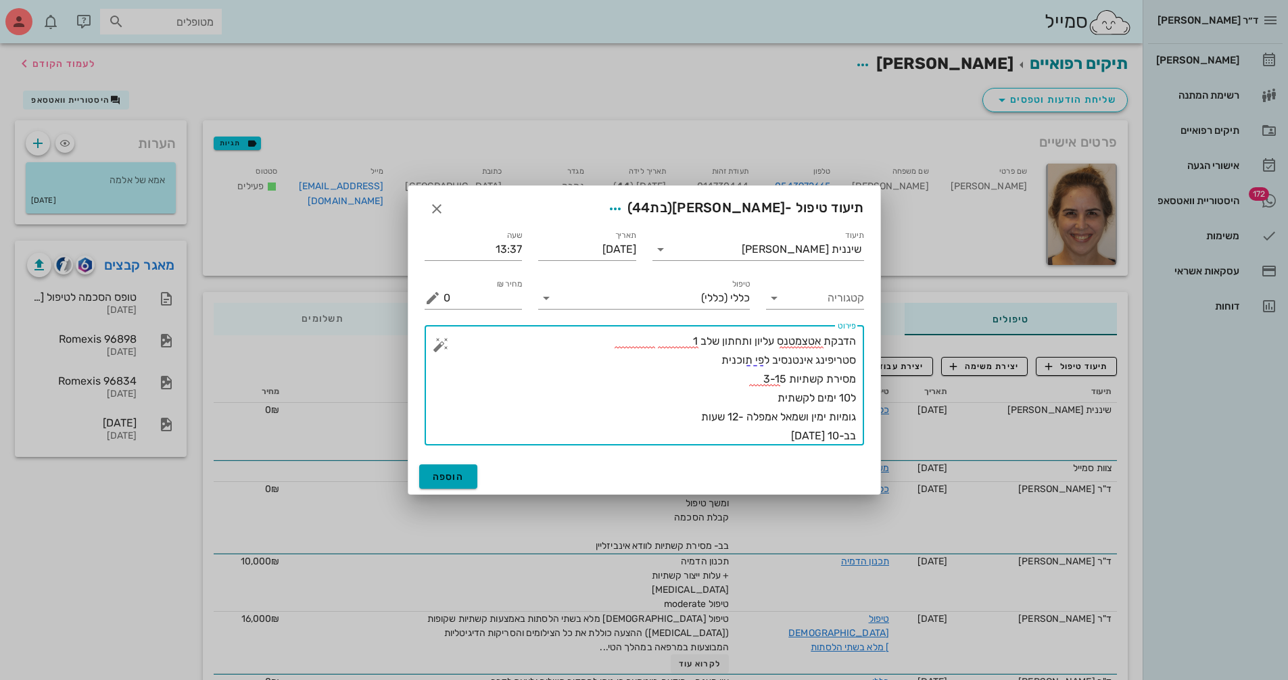
type textarea "הדבקת אטצמטנס עליון ותחתון שלב 1 סטריפינג אינטנסיב לפי תוכנית מסירת קשתיות 3-15…"
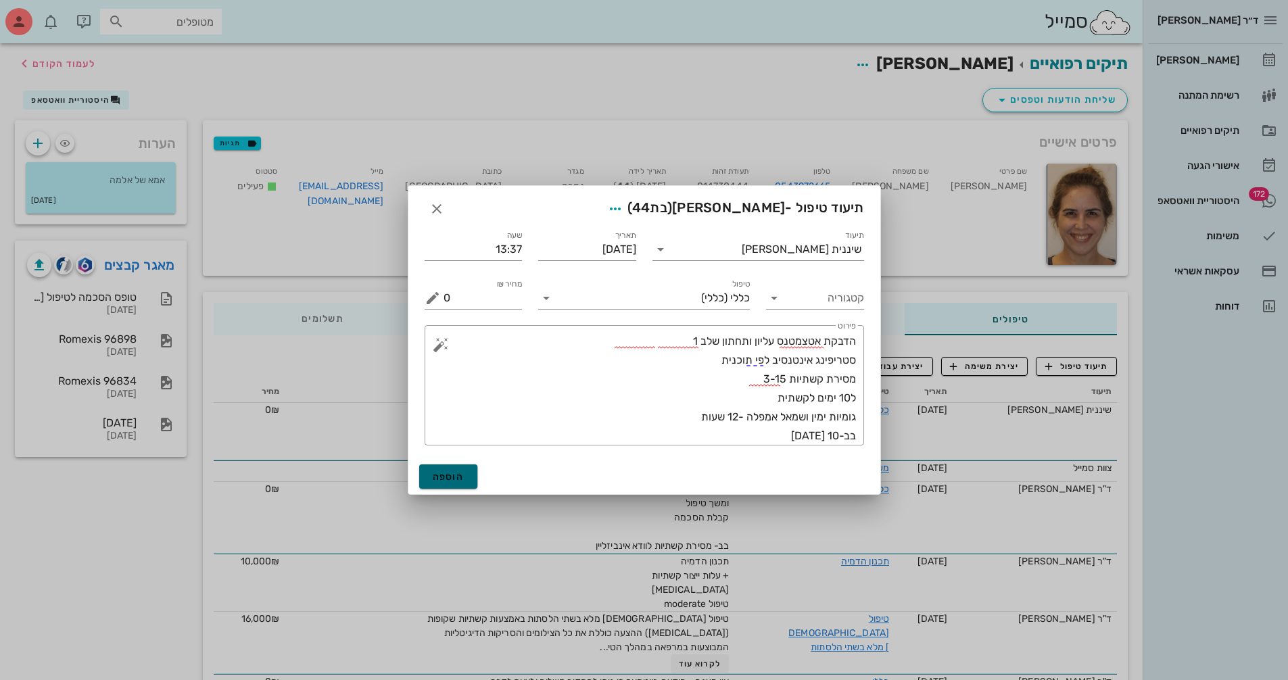
click at [444, 476] on span "הוספה" at bounding box center [449, 476] width 32 height 11
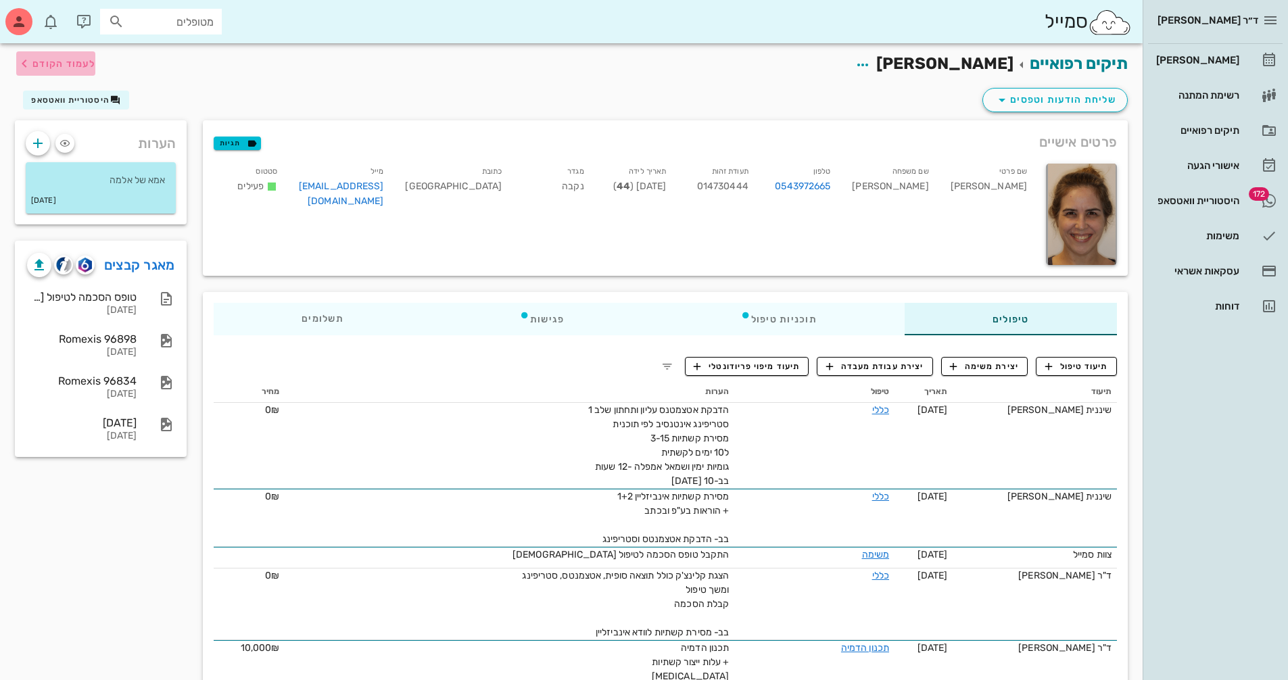
click at [83, 64] on span "לעמוד הקודם" at bounding box center [63, 63] width 63 height 11
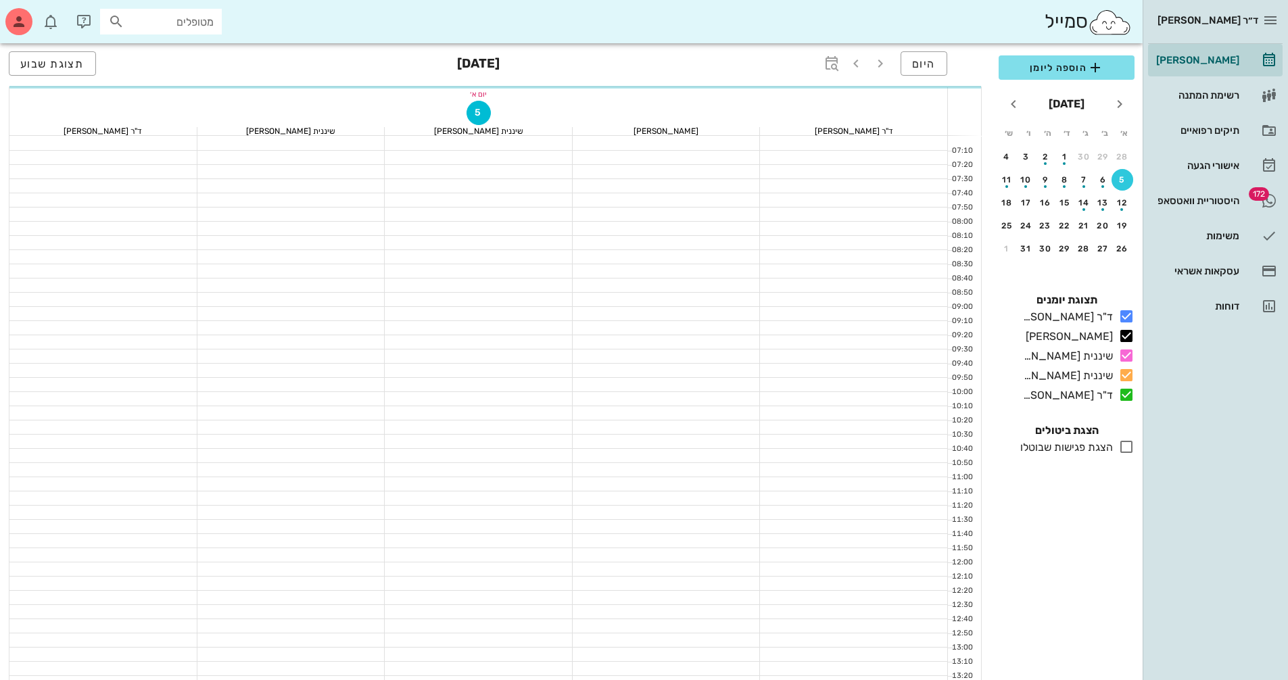
scroll to position [379, 0]
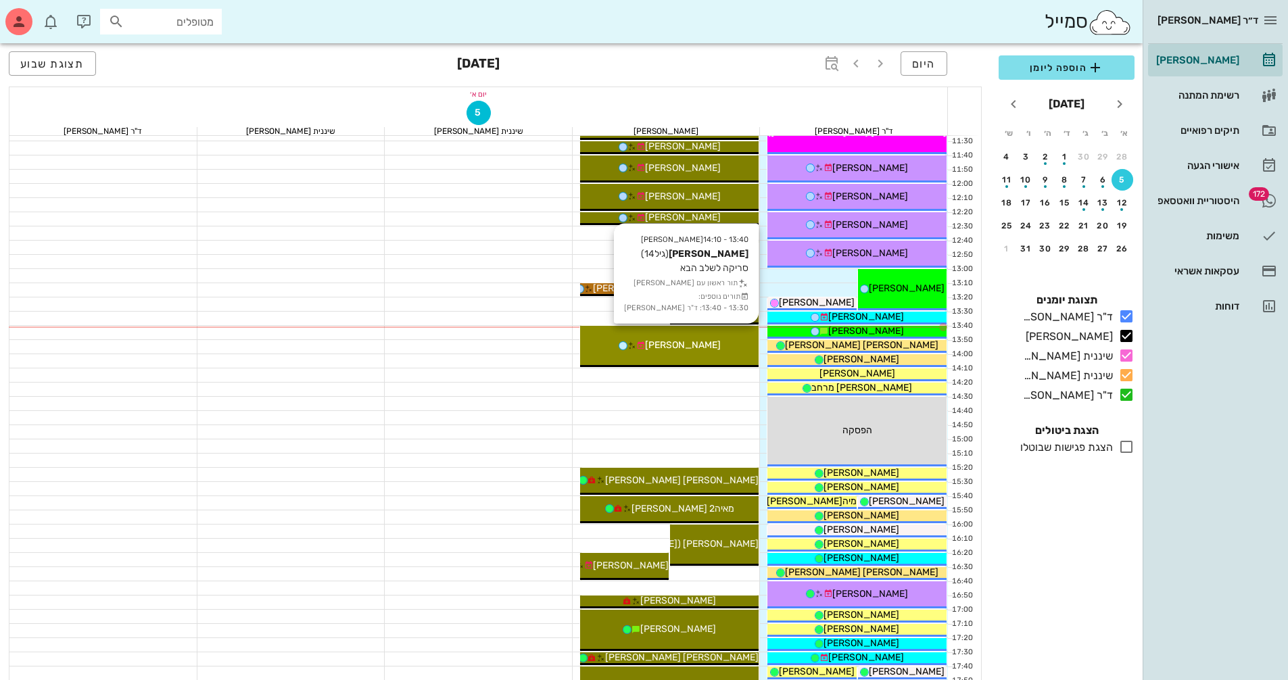
click at [715, 342] on div "[PERSON_NAME]" at bounding box center [669, 345] width 179 height 14
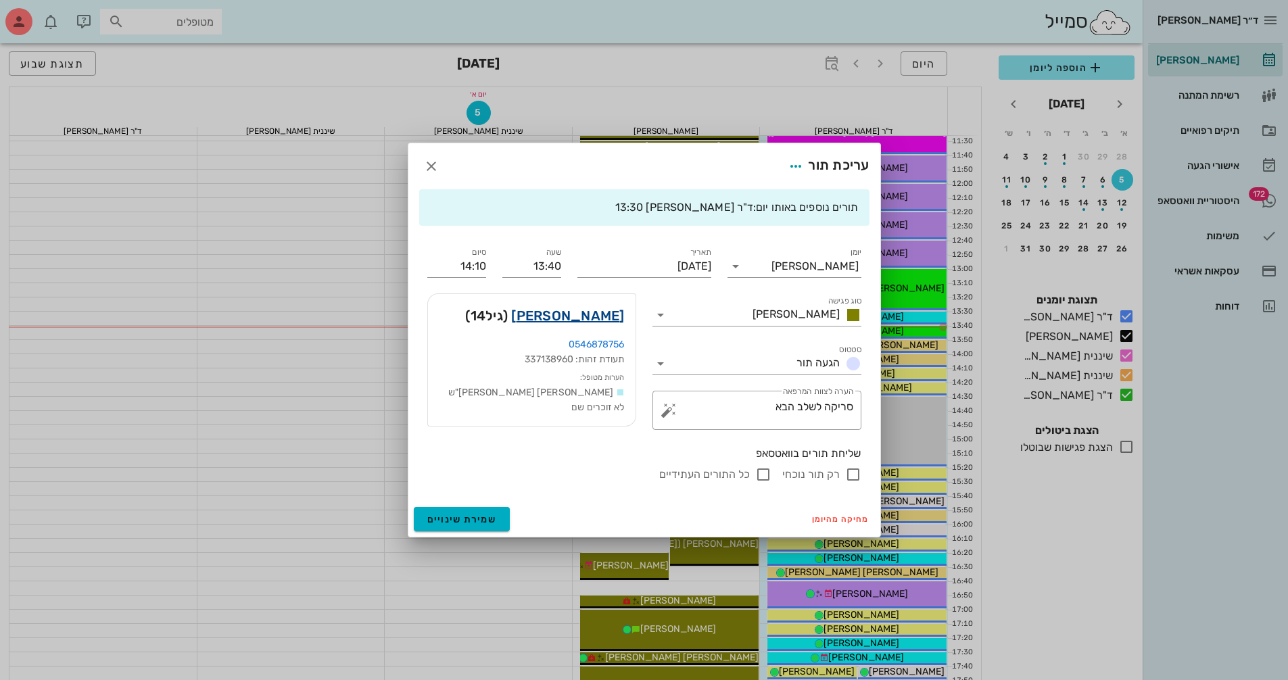
click at [609, 313] on link "[PERSON_NAME]" at bounding box center [567, 316] width 113 height 22
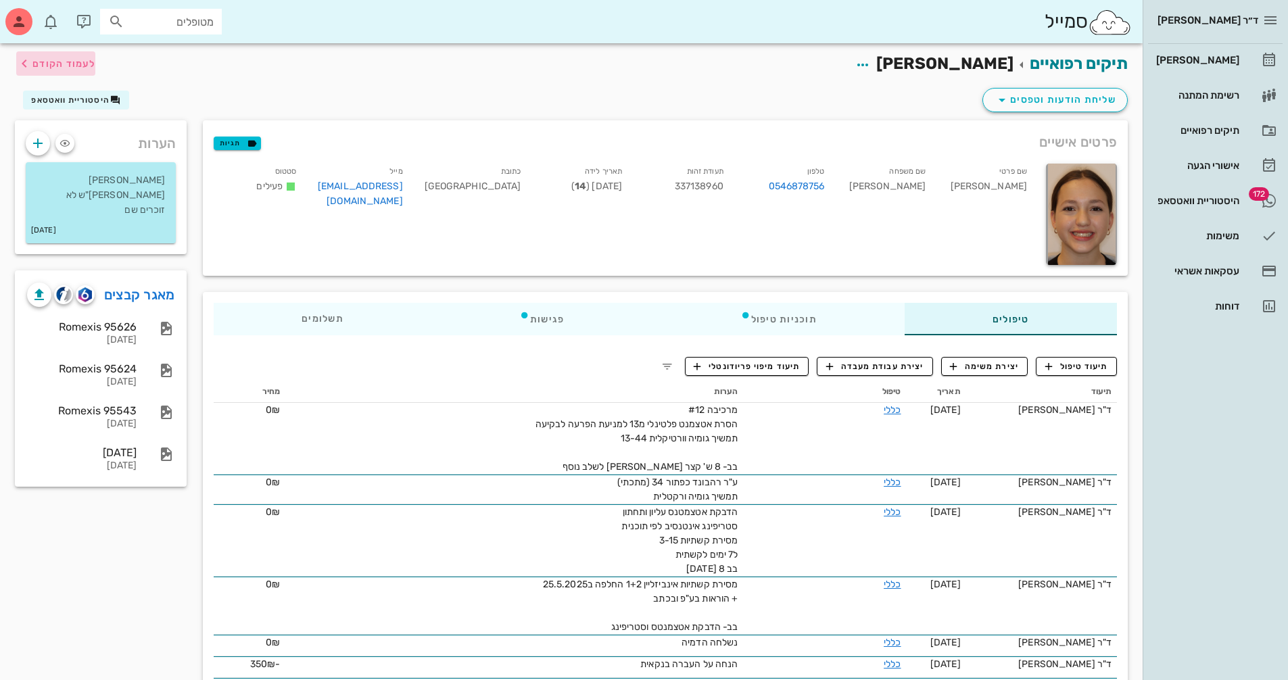
click at [40, 68] on span "לעמוד הקודם" at bounding box center [63, 63] width 63 height 11
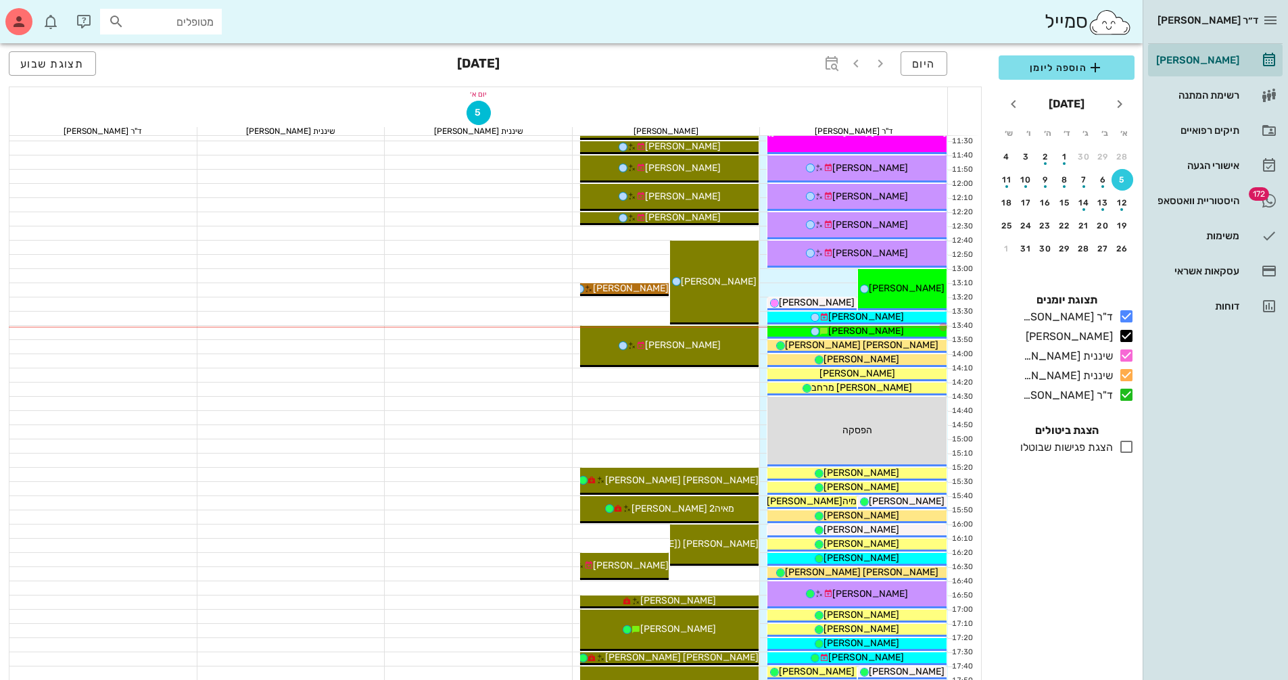
scroll to position [446, 0]
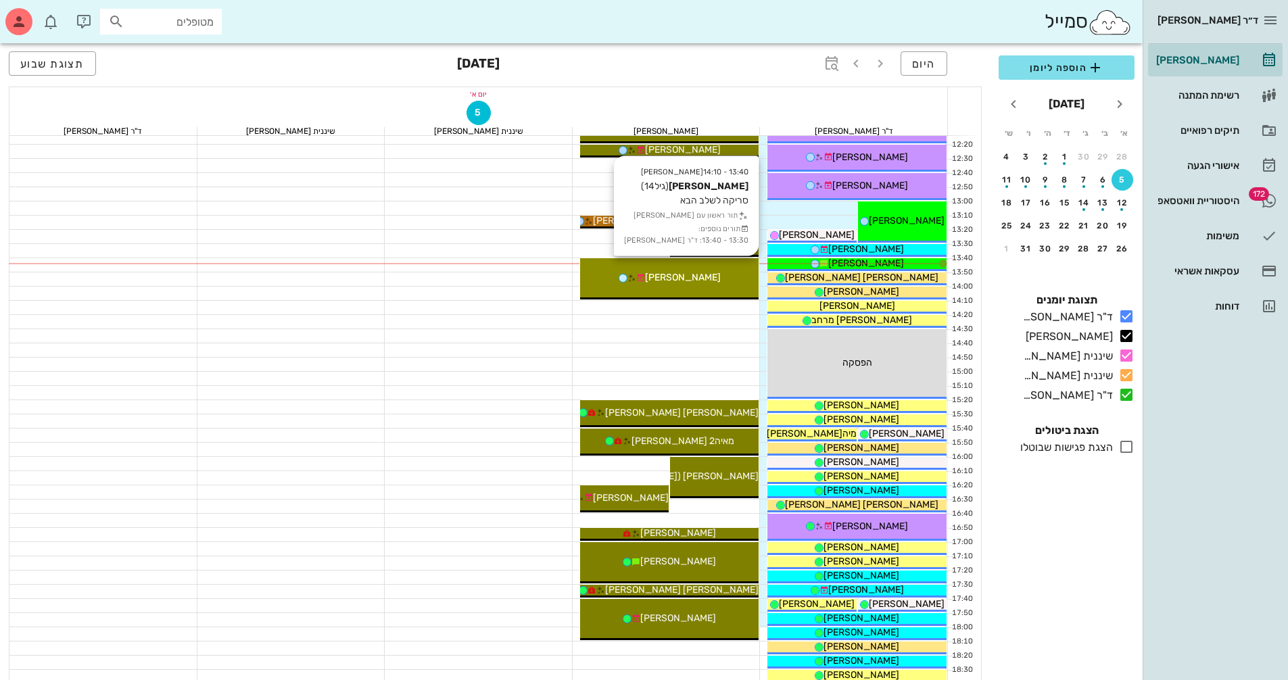
click at [747, 264] on div "13:40 - 14:10 [PERSON_NAME] (גיל 14 ) סריקה לשלב הבא תור ראשון עם [PERSON_NAME]…" at bounding box center [669, 278] width 179 height 41
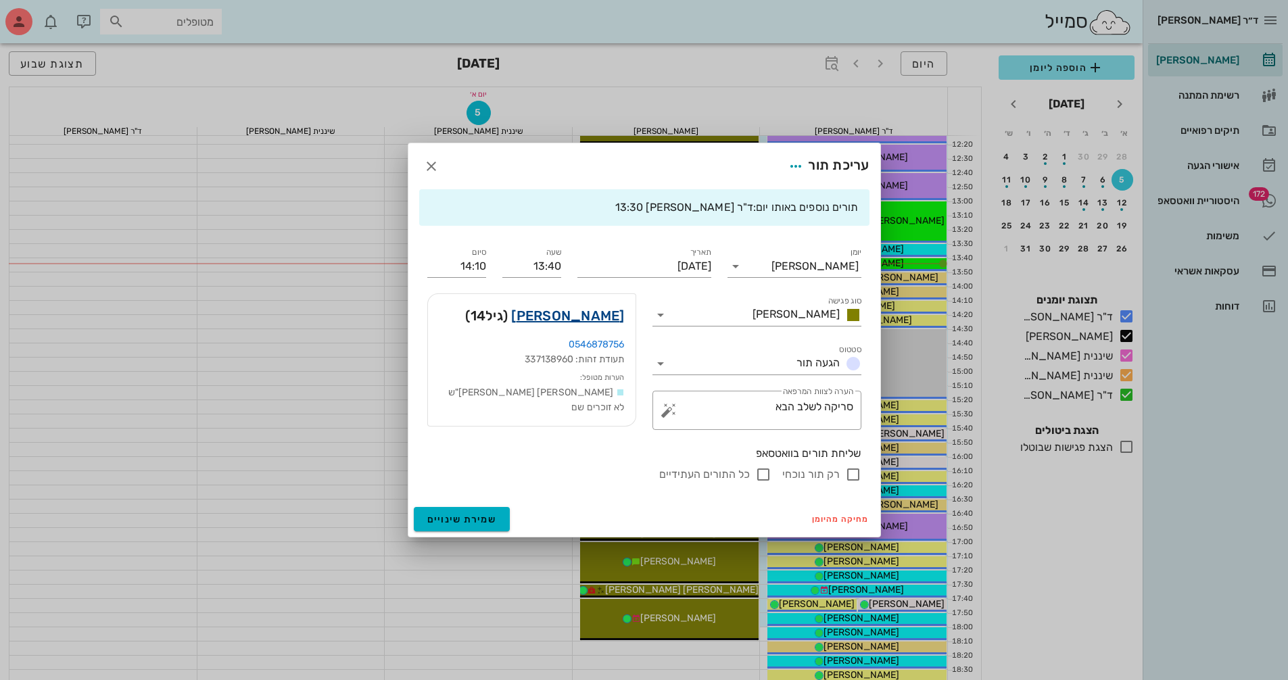
click at [601, 316] on link "[PERSON_NAME]" at bounding box center [567, 316] width 113 height 22
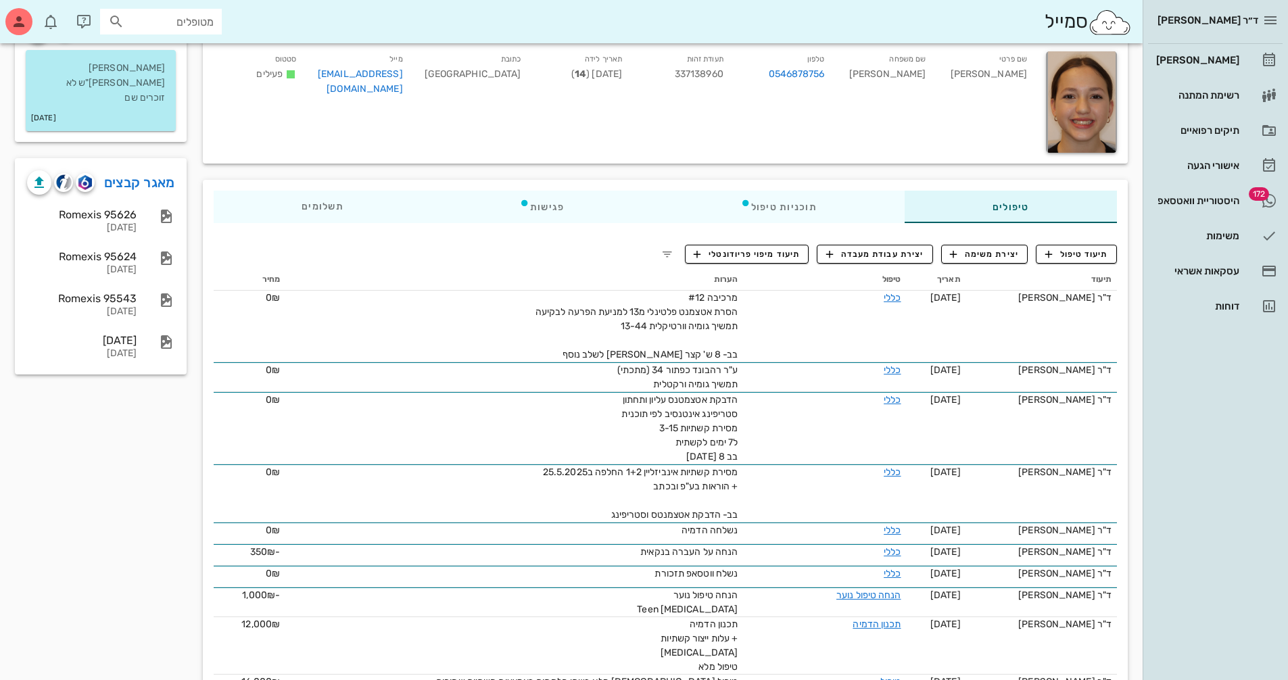
scroll to position [135, 0]
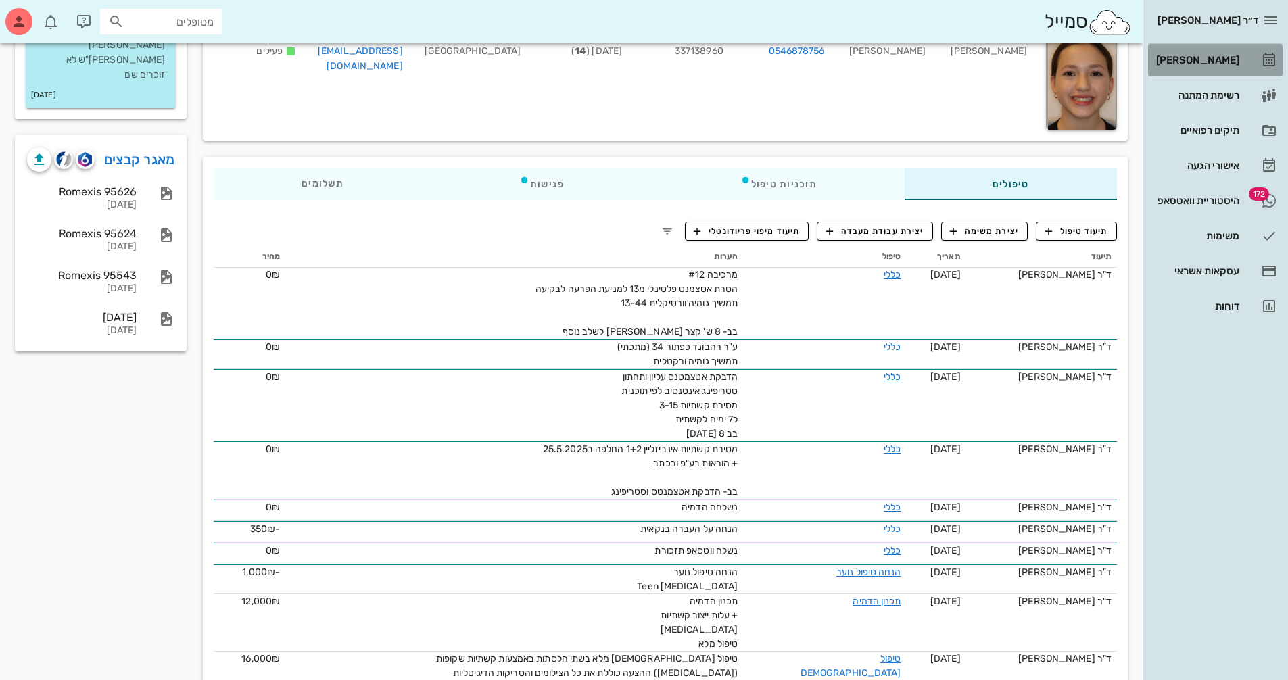
click at [1228, 60] on div "[PERSON_NAME]" at bounding box center [1197, 60] width 86 height 11
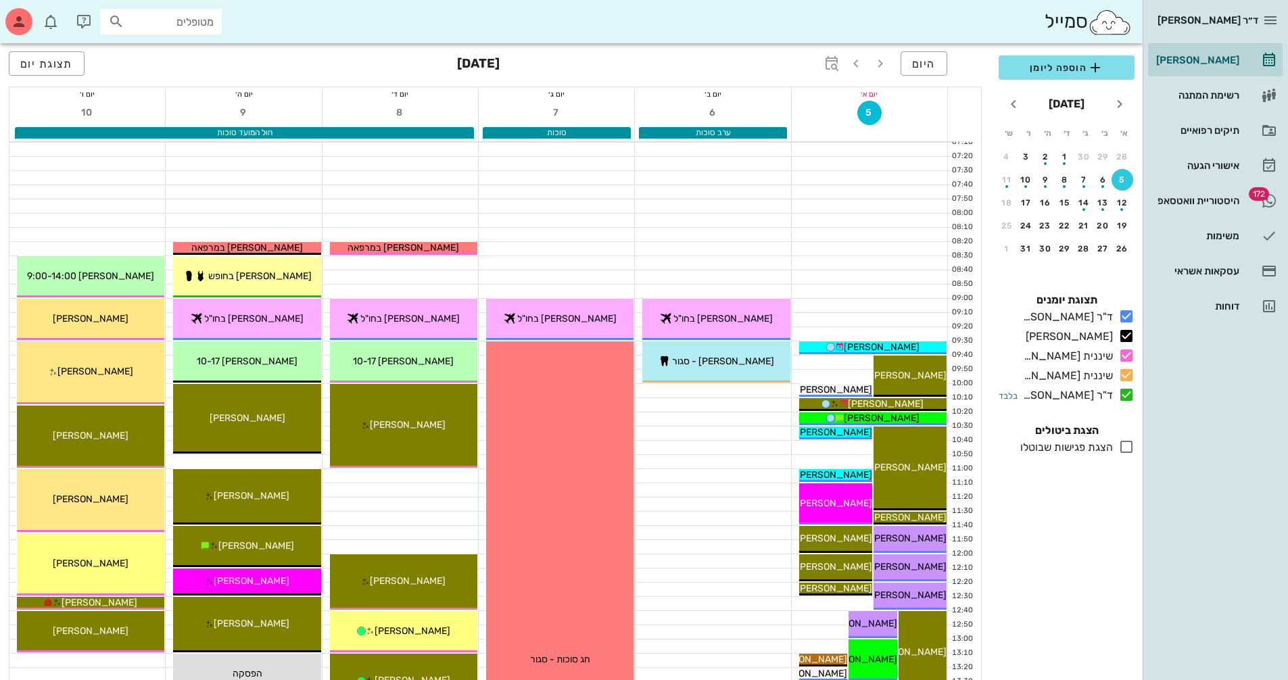
click at [1127, 396] on icon at bounding box center [1126, 395] width 16 height 16
click at [1127, 373] on icon at bounding box center [1126, 375] width 16 height 16
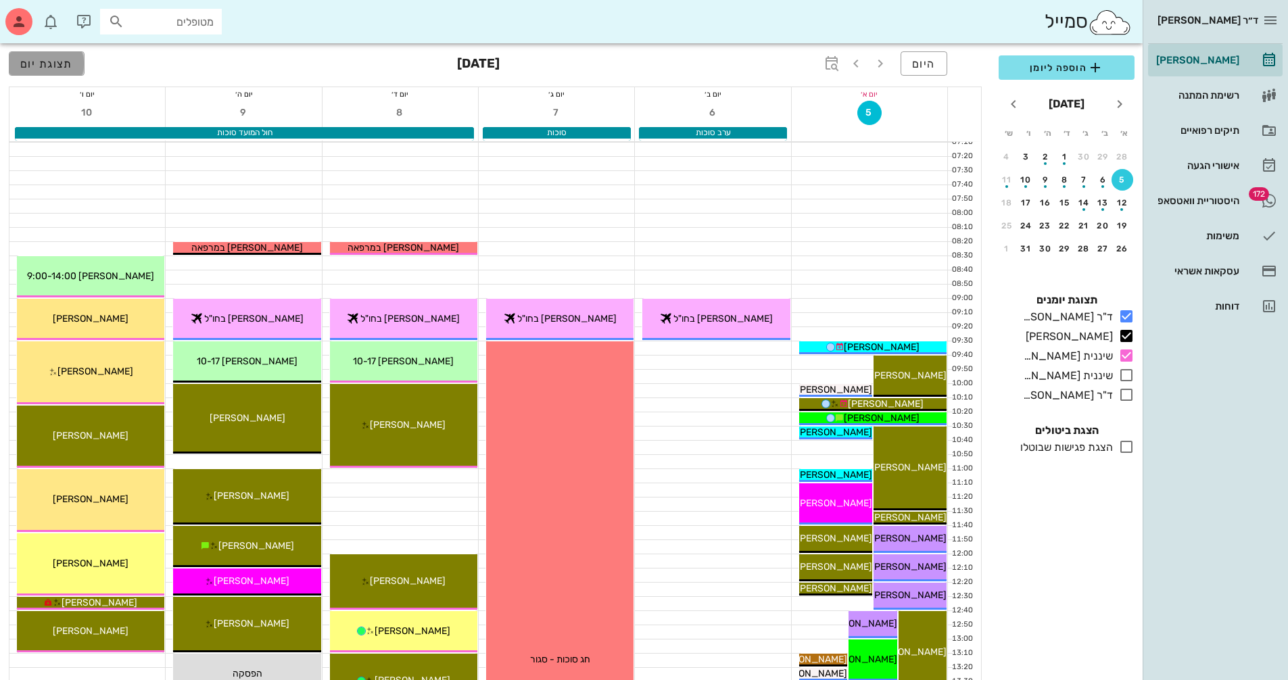
click at [61, 57] on span "תצוגת יום" at bounding box center [46, 63] width 53 height 13
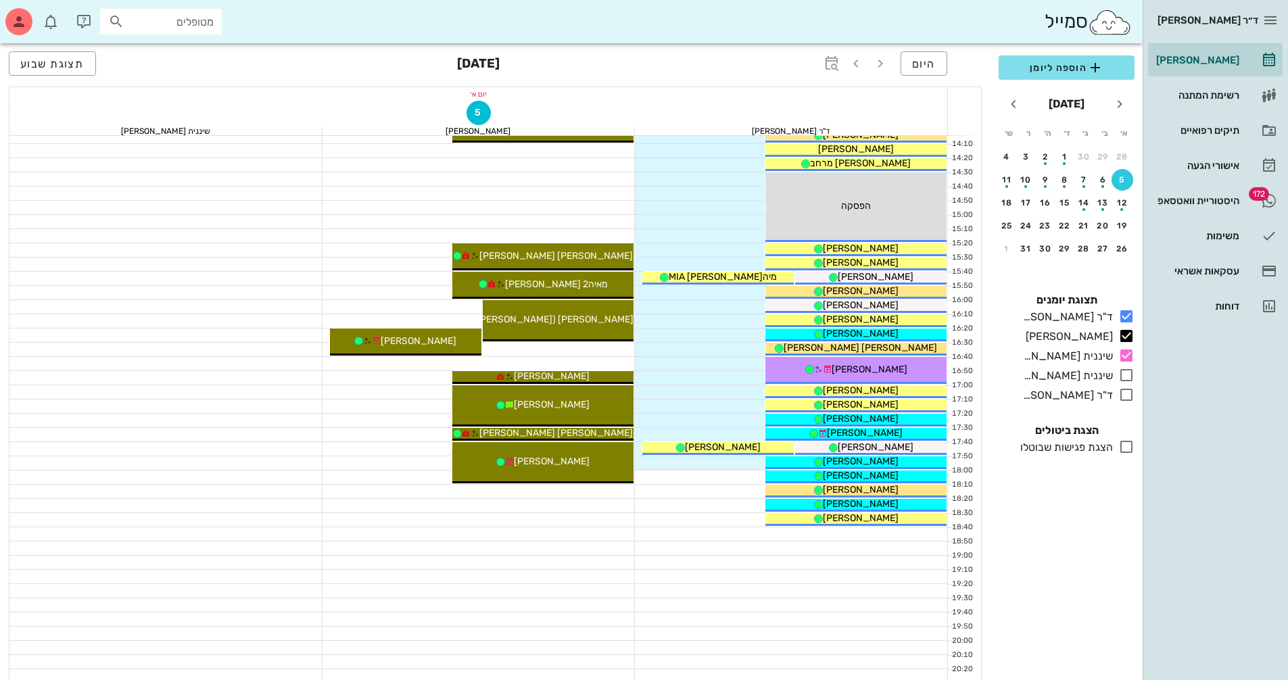
scroll to position [609, 0]
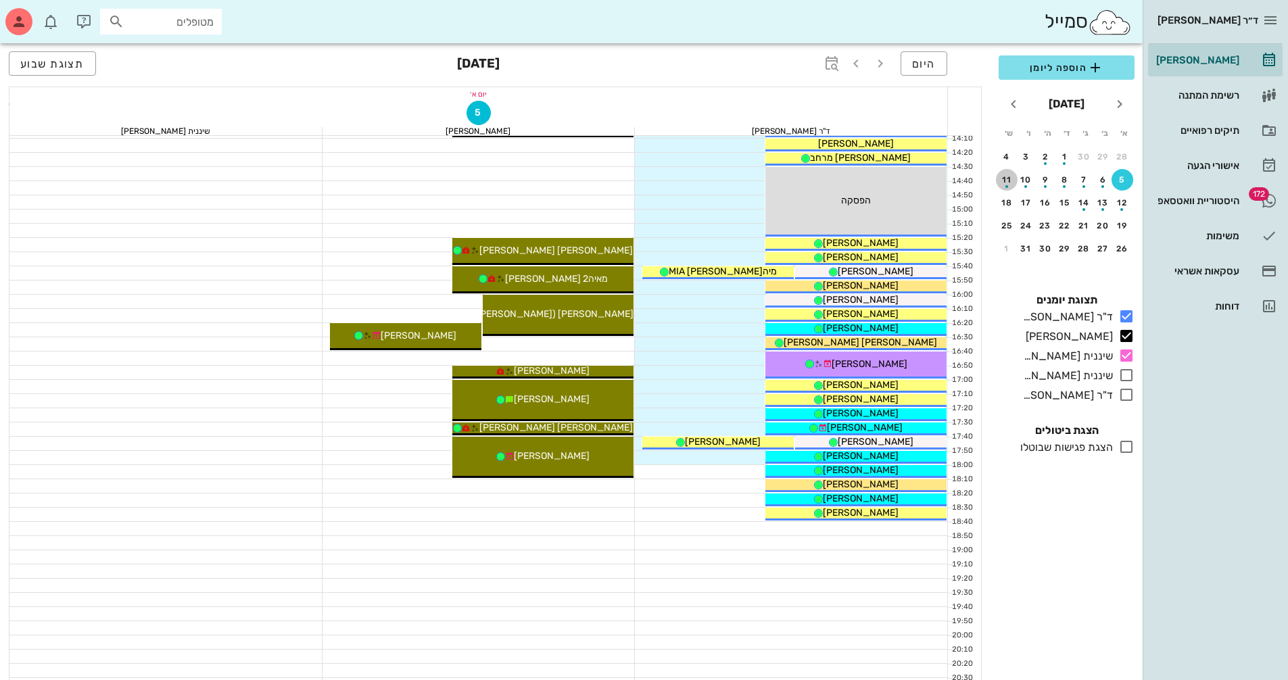
click at [1006, 183] on div "button" at bounding box center [1007, 182] width 22 height 7
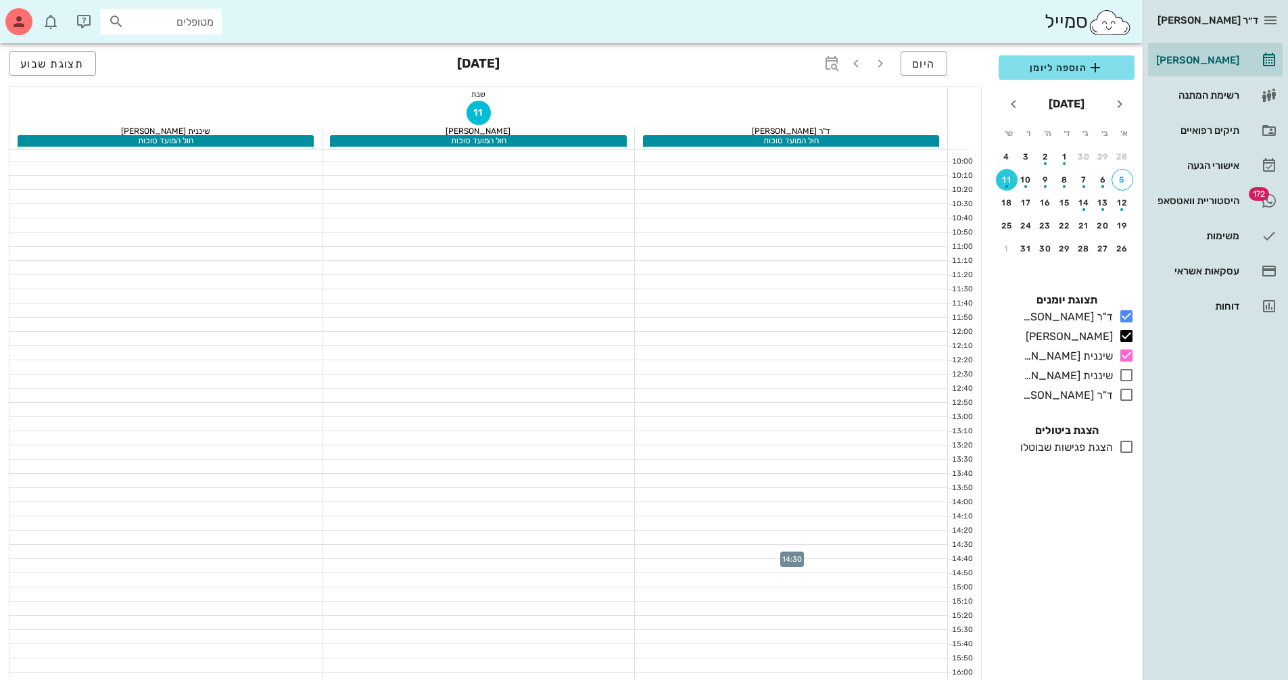
scroll to position [82, 0]
click at [1028, 181] on div "button" at bounding box center [1027, 182] width 22 height 7
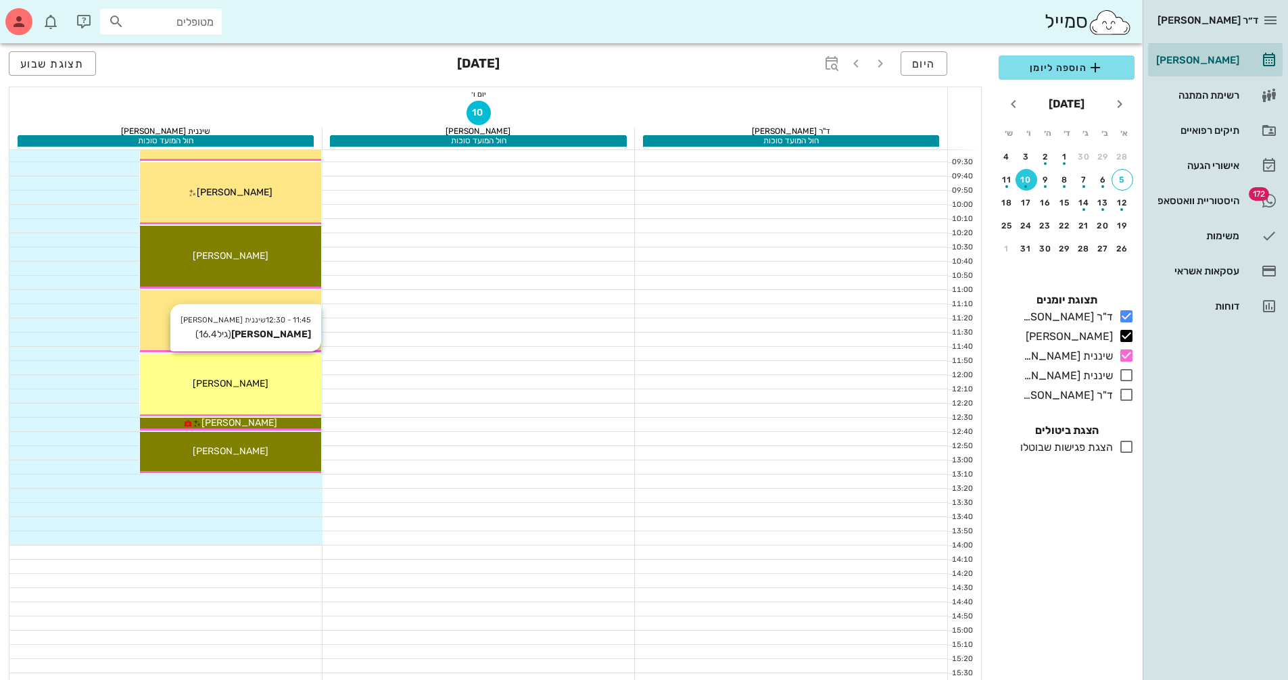
scroll to position [203, 0]
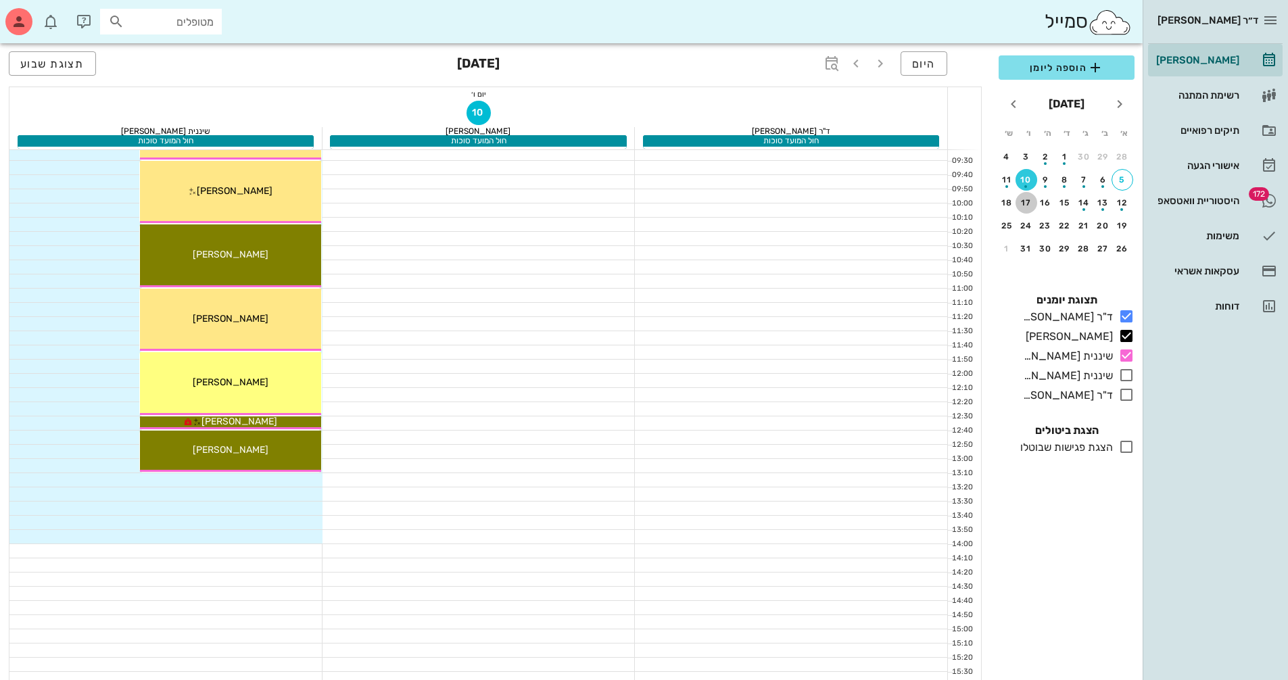
click at [1029, 205] on div "17" at bounding box center [1027, 202] width 22 height 9
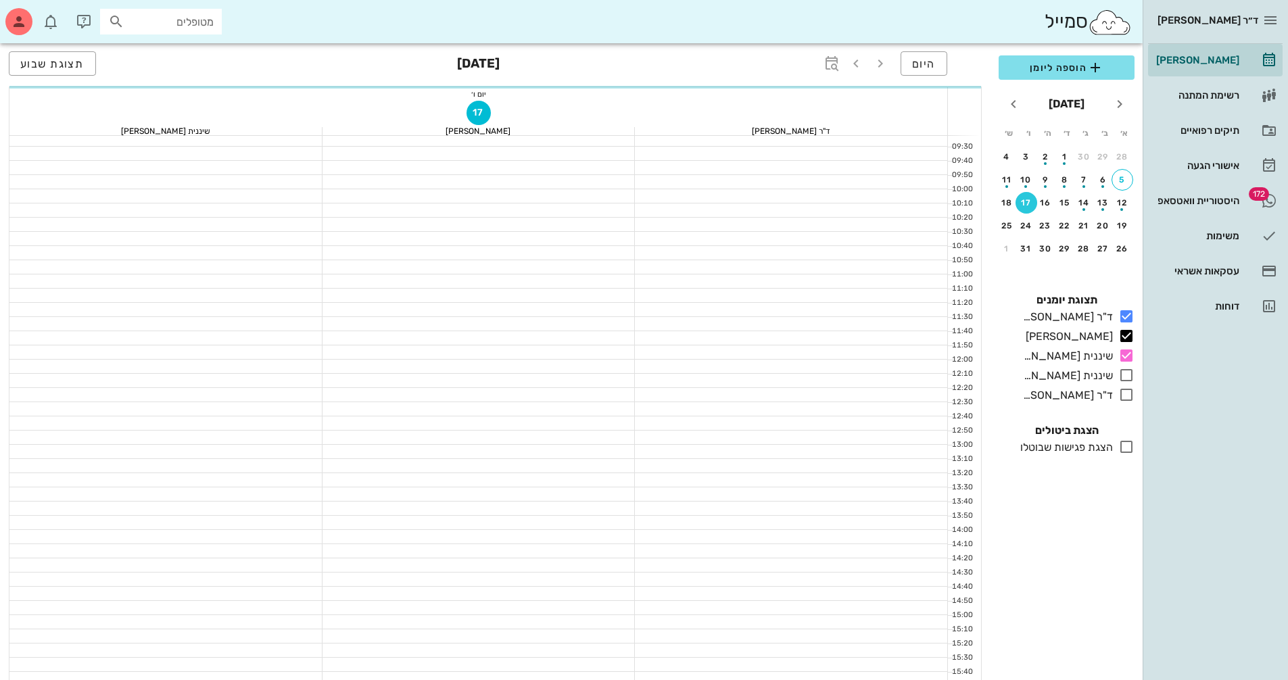
scroll to position [189, 0]
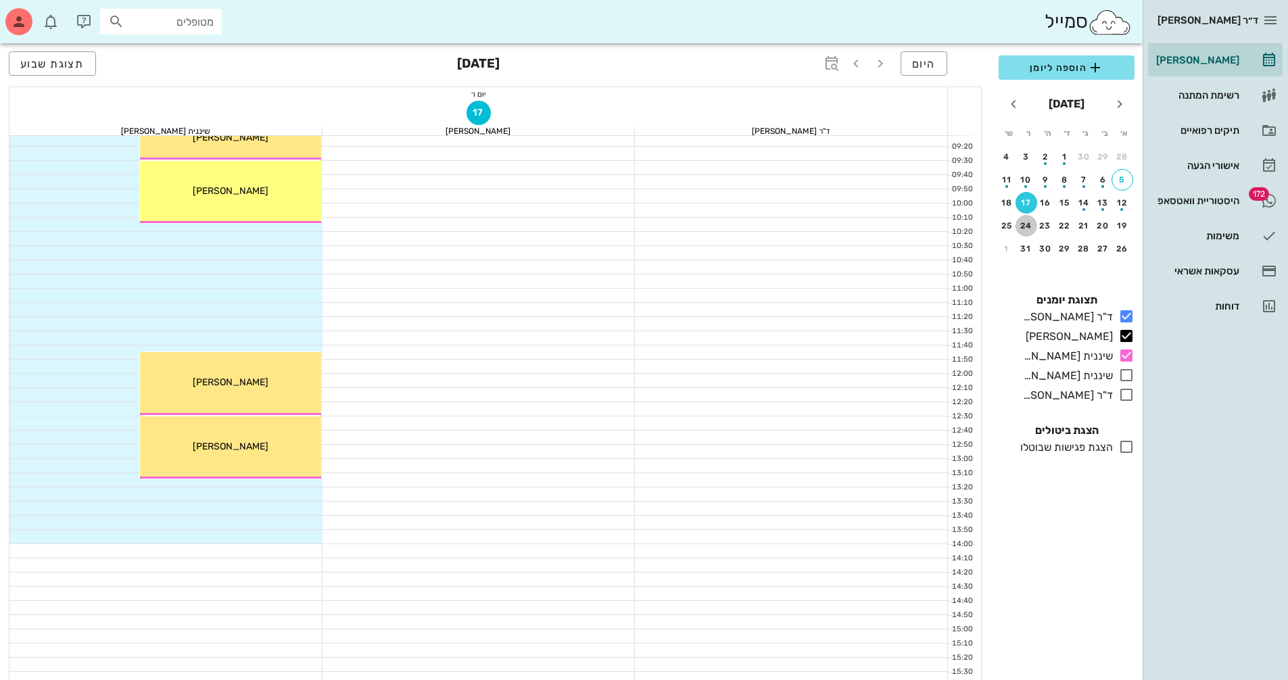
click at [1022, 227] on div "24" at bounding box center [1027, 225] width 22 height 9
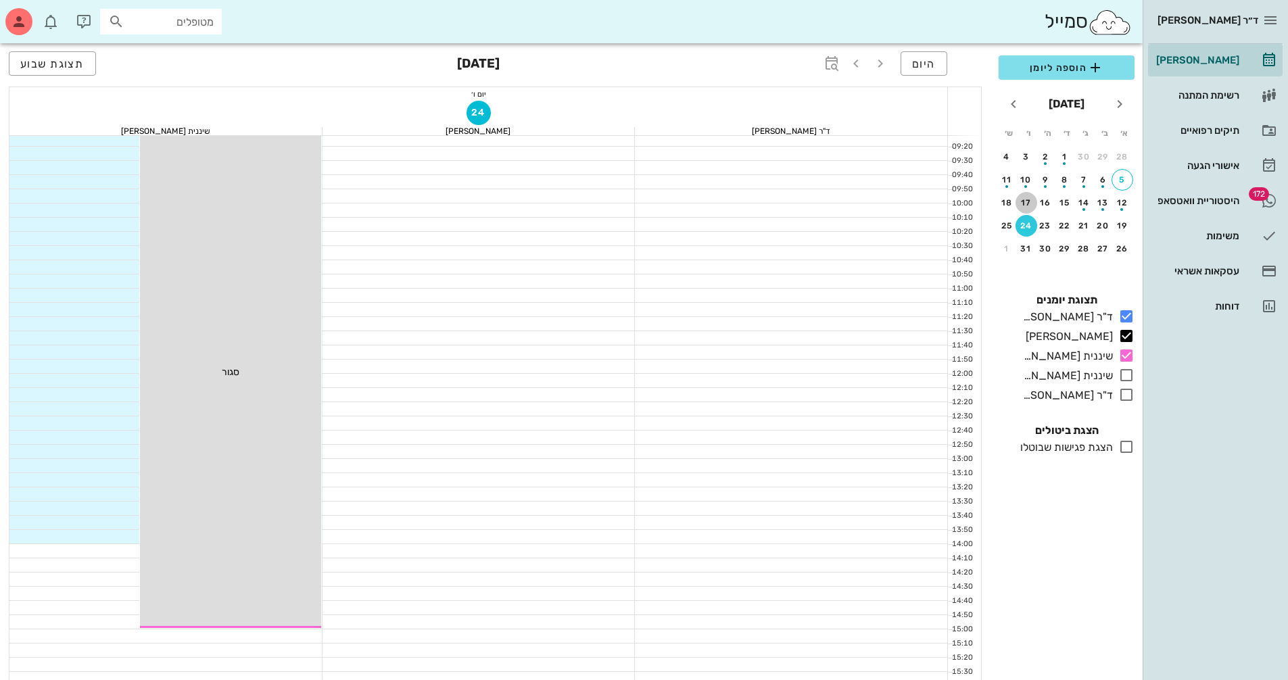
click at [1025, 202] on div "17" at bounding box center [1027, 202] width 22 height 9
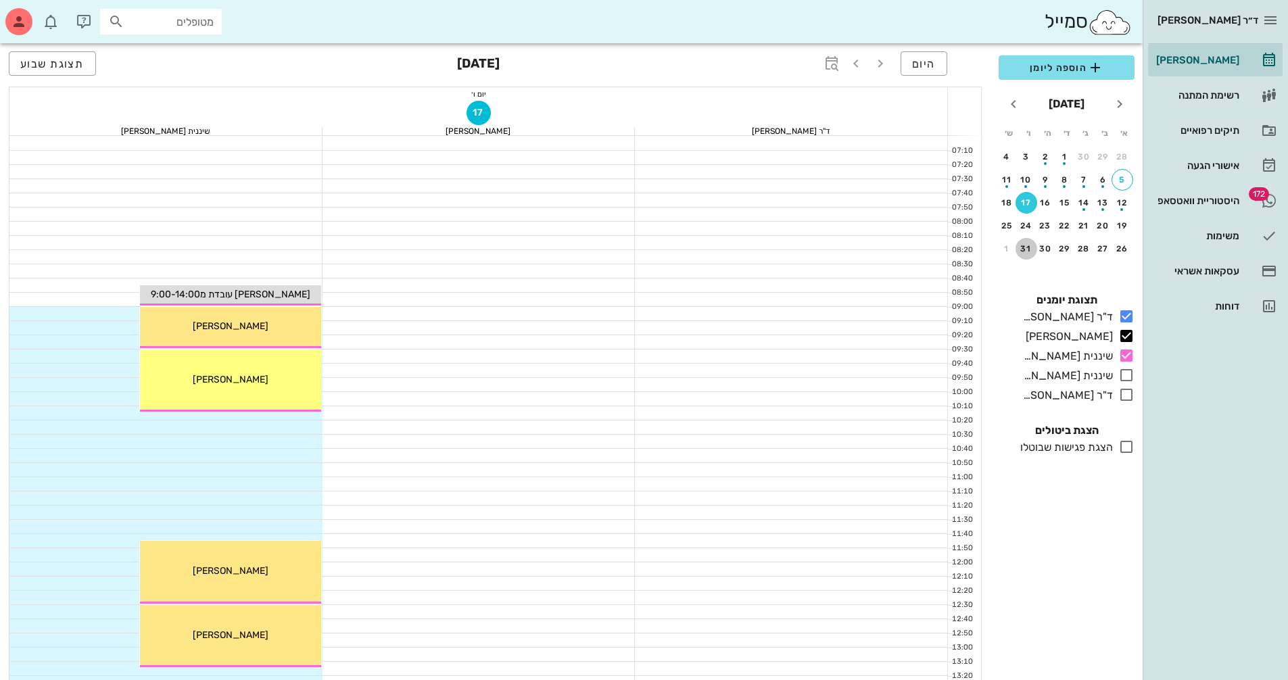
click at [1027, 248] on div "31" at bounding box center [1027, 248] width 22 height 9
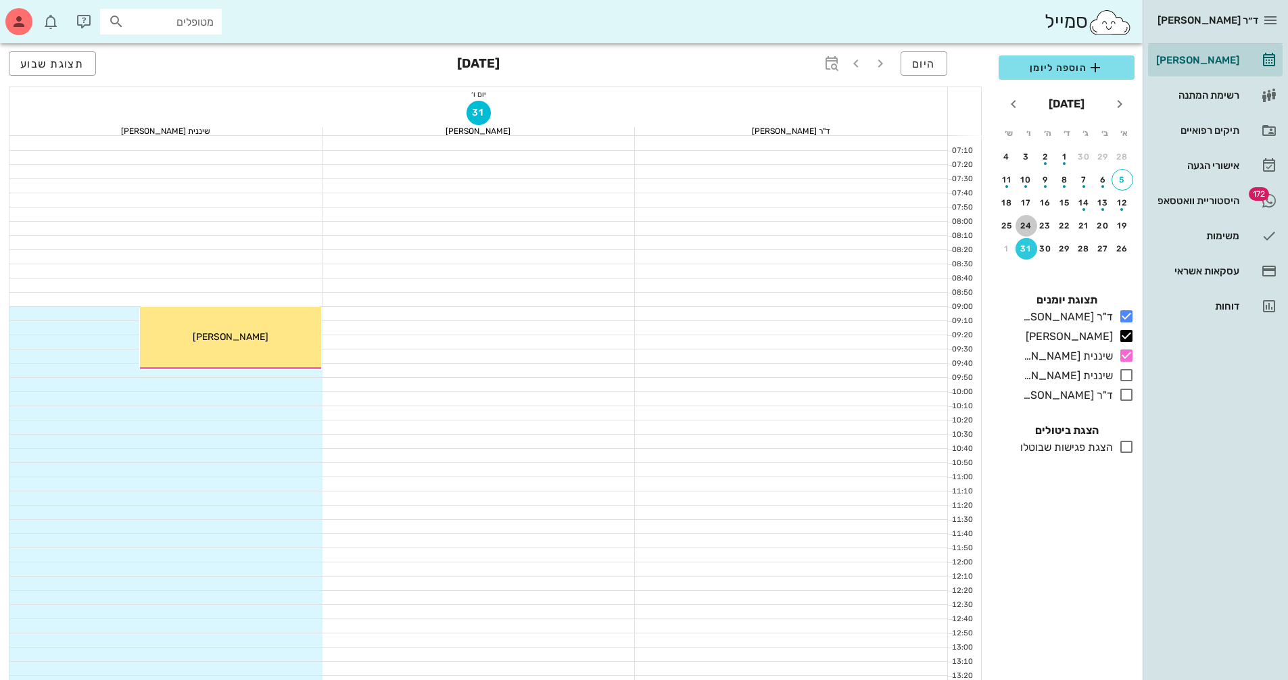
click at [1031, 227] on div "24" at bounding box center [1027, 225] width 22 height 9
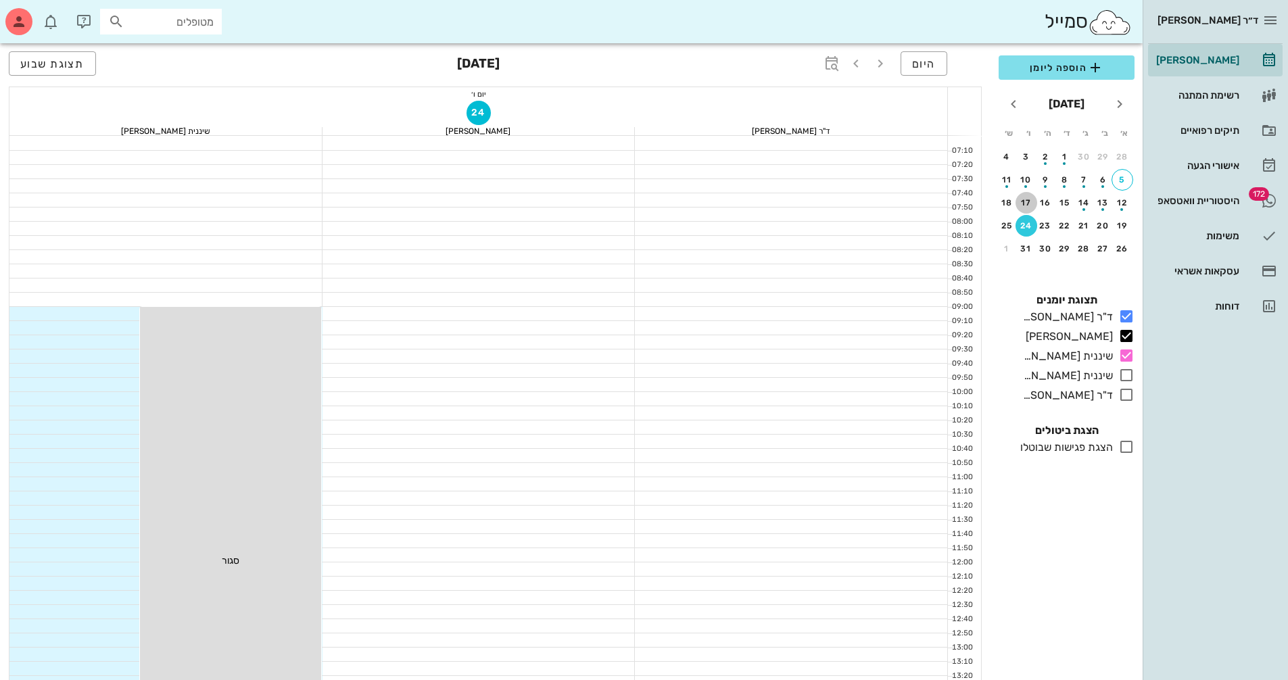
click at [1022, 202] on div "17" at bounding box center [1027, 202] width 22 height 9
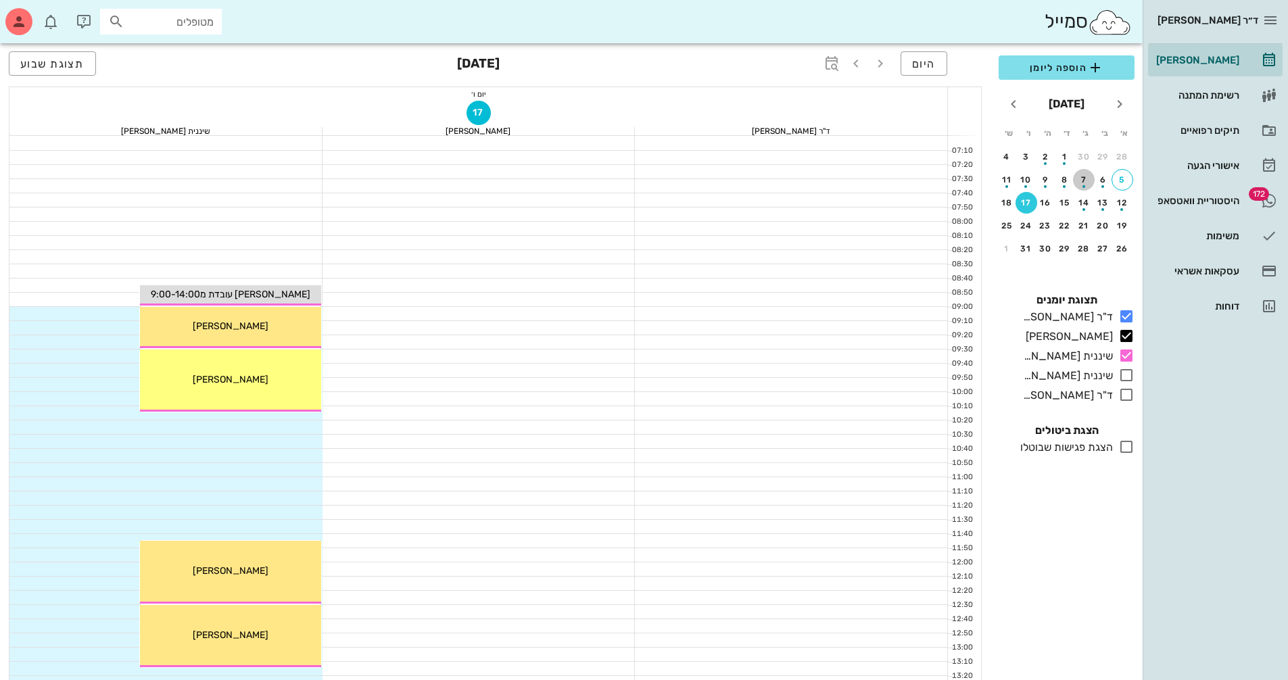
click at [1083, 189] on button "7" at bounding box center [1084, 180] width 22 height 22
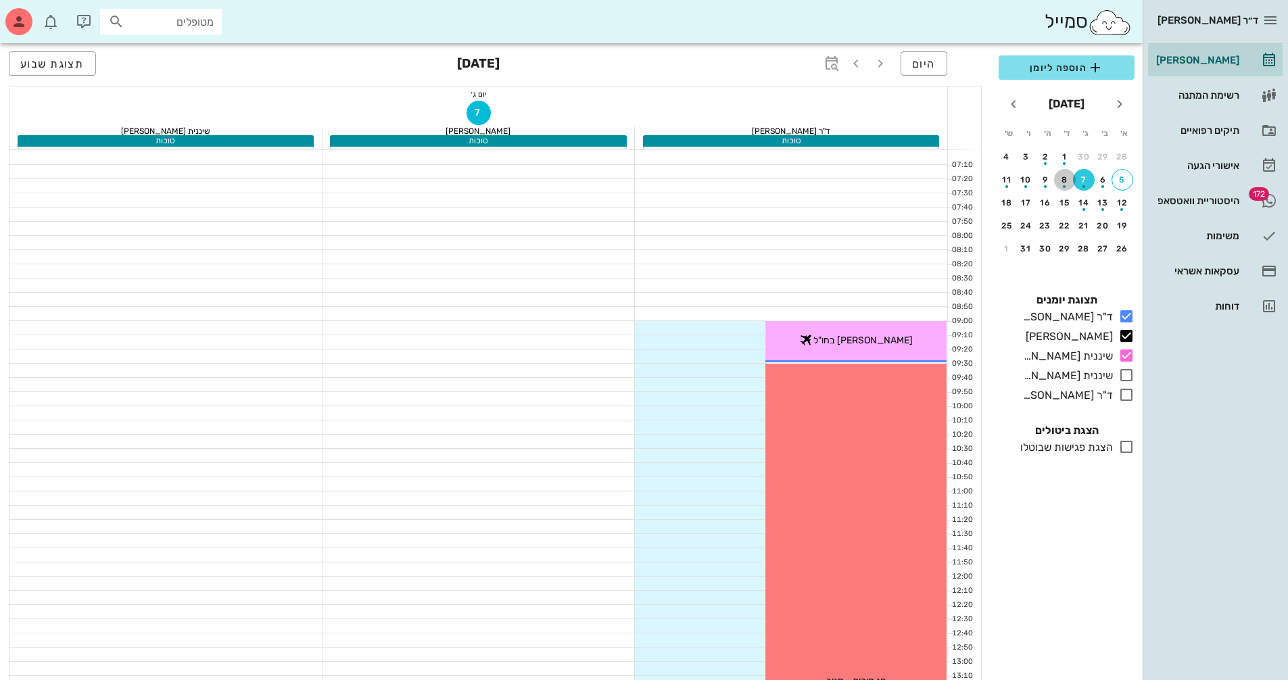
click at [1065, 187] on div "button" at bounding box center [1064, 186] width 3 height 3
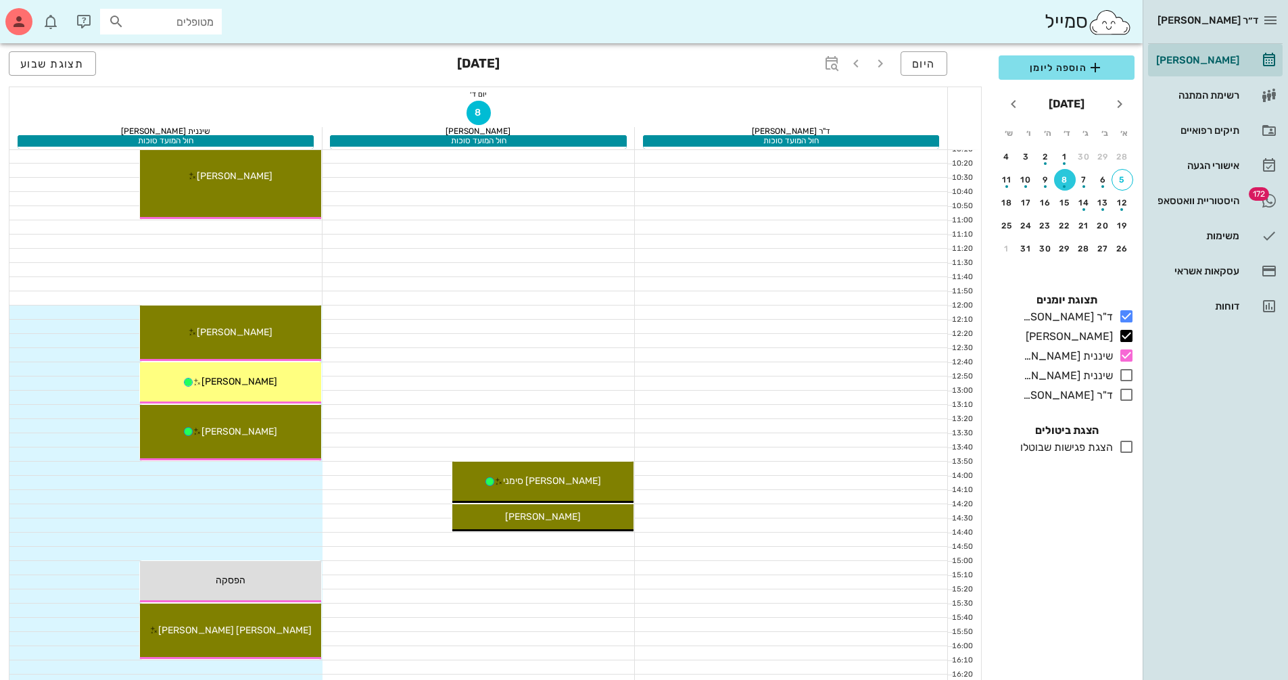
scroll to position [270, 0]
click at [1045, 177] on div "9" at bounding box center [1046, 179] width 22 height 9
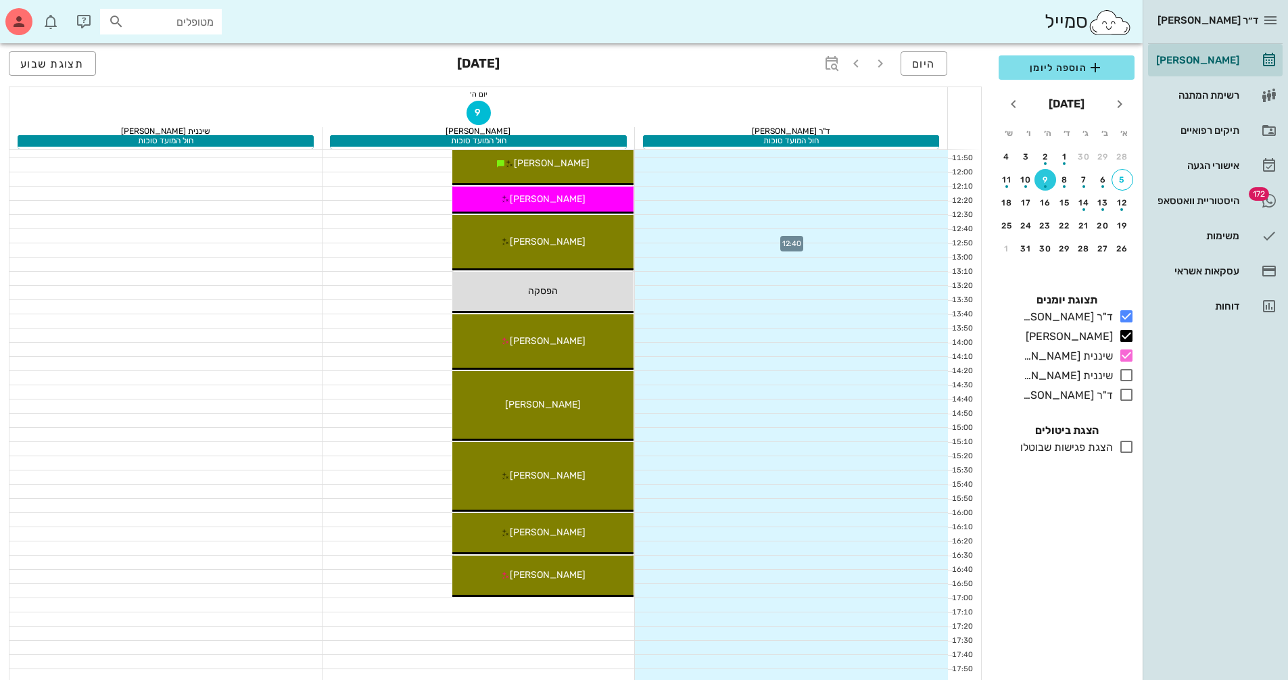
scroll to position [406, 0]
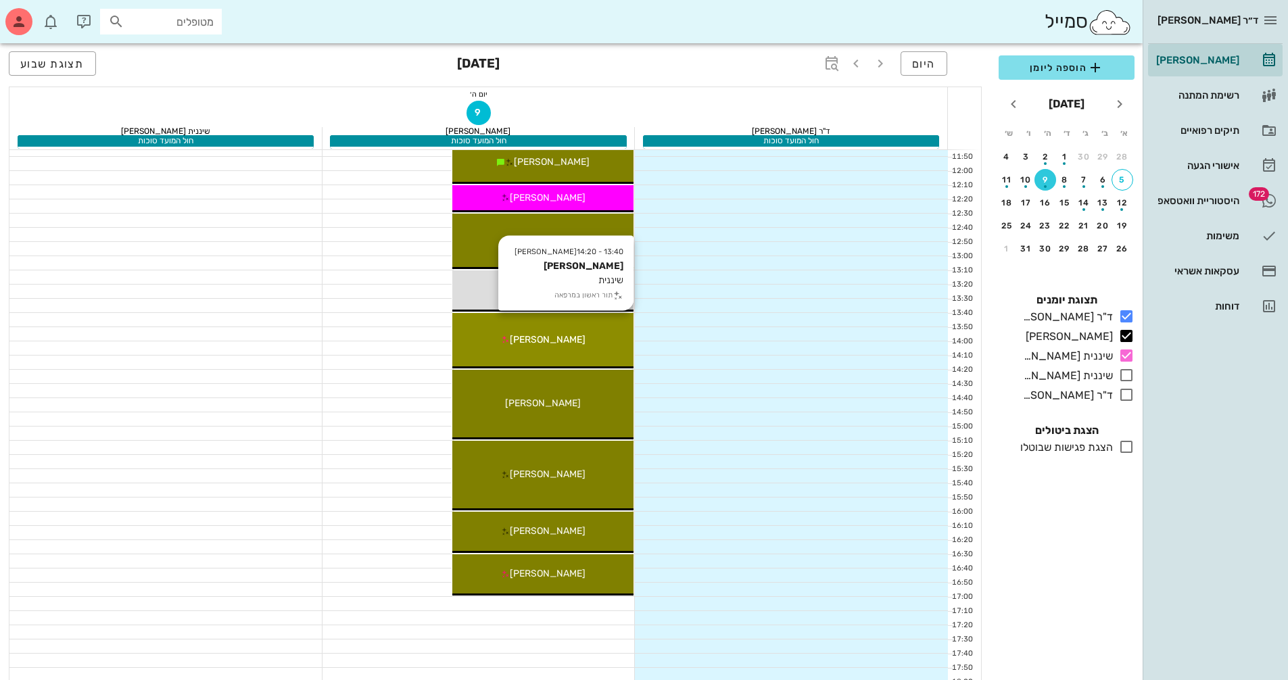
click at [600, 331] on div "13:40 - 14:20 [PERSON_NAME] שיננית תור ראשון במרפאה [PERSON_NAME]" at bounding box center [542, 340] width 181 height 55
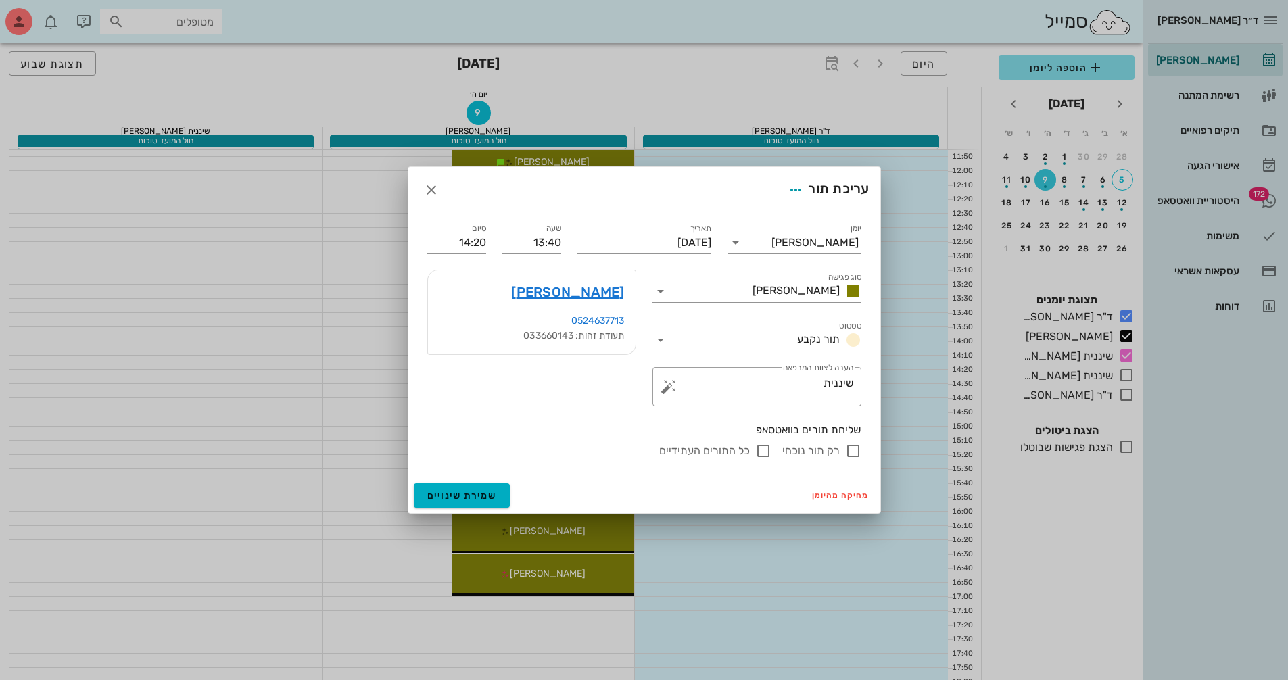
click at [600, 331] on div "ד״ר [PERSON_NAME] [PERSON_NAME] רשימת המתנה תיקים רפואיים אישורי הגעה 172 היסטו…" at bounding box center [644, 265] width 1288 height 1343
click at [600, 291] on link "[PERSON_NAME]" at bounding box center [567, 292] width 113 height 22
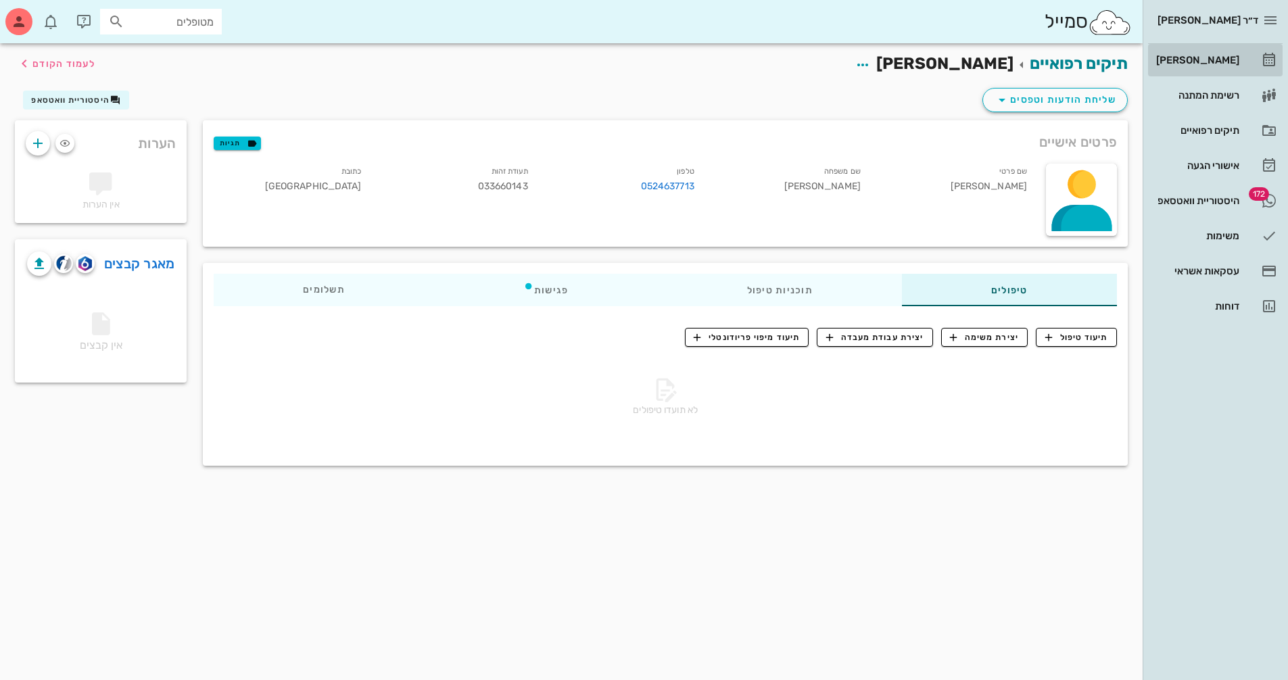
click at [1237, 53] on div "[PERSON_NAME]" at bounding box center [1197, 60] width 86 height 22
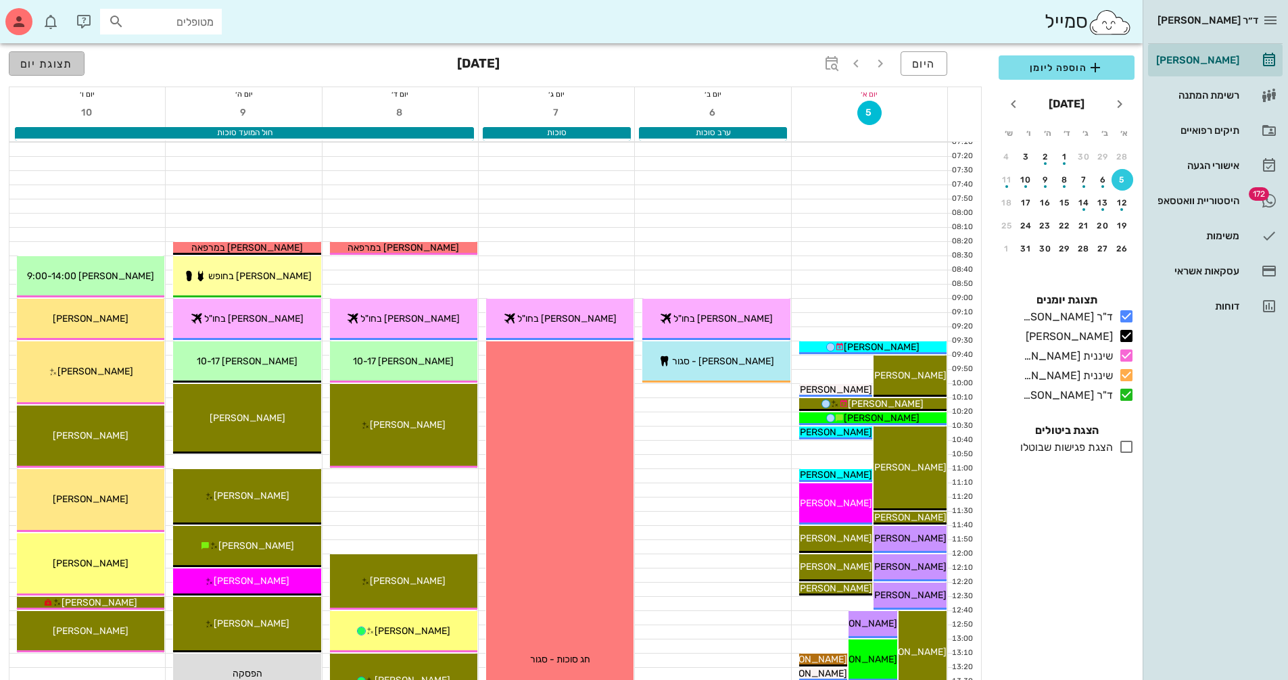
click at [39, 52] on button "תצוגת יום" at bounding box center [47, 63] width 76 height 24
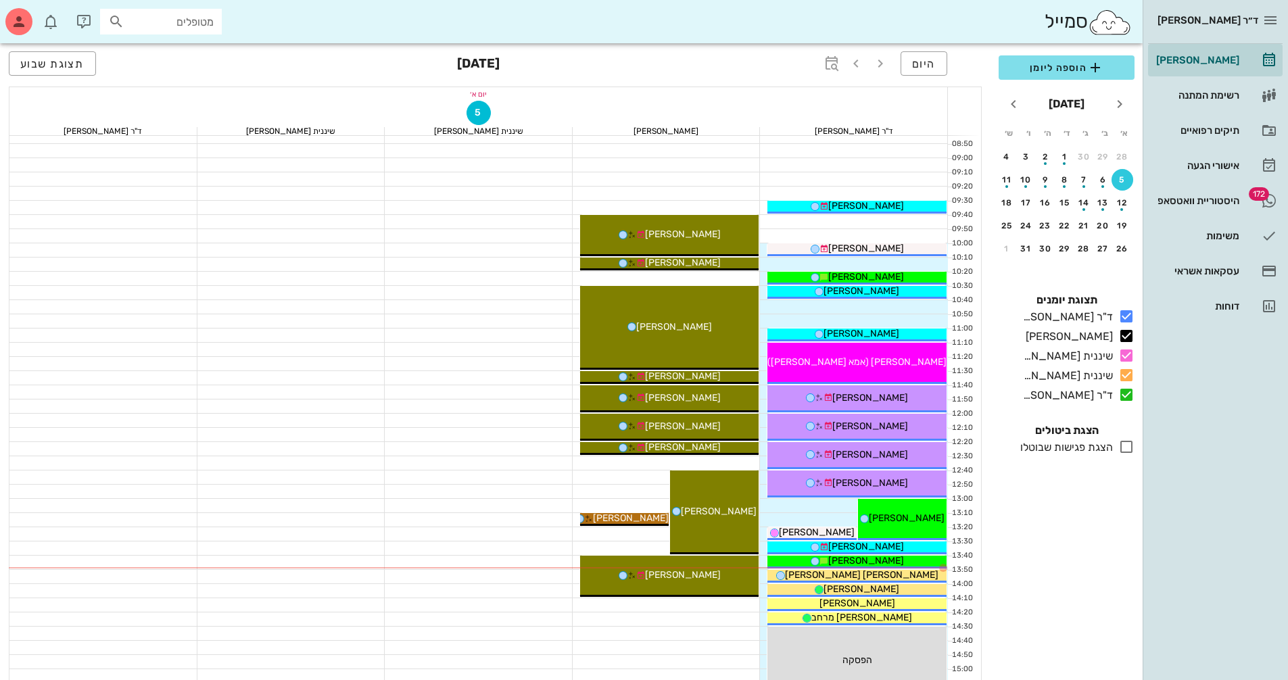
scroll to position [406, 0]
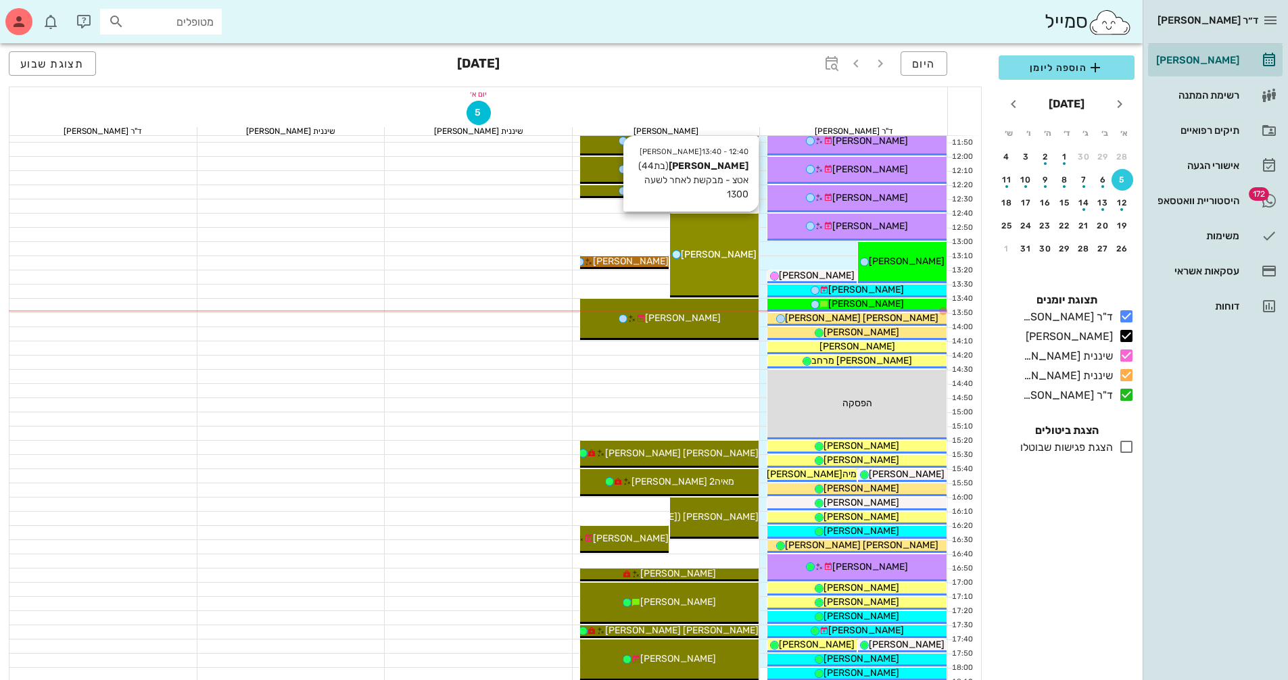
click at [736, 254] on span "[PERSON_NAME]" at bounding box center [719, 254] width 76 height 11
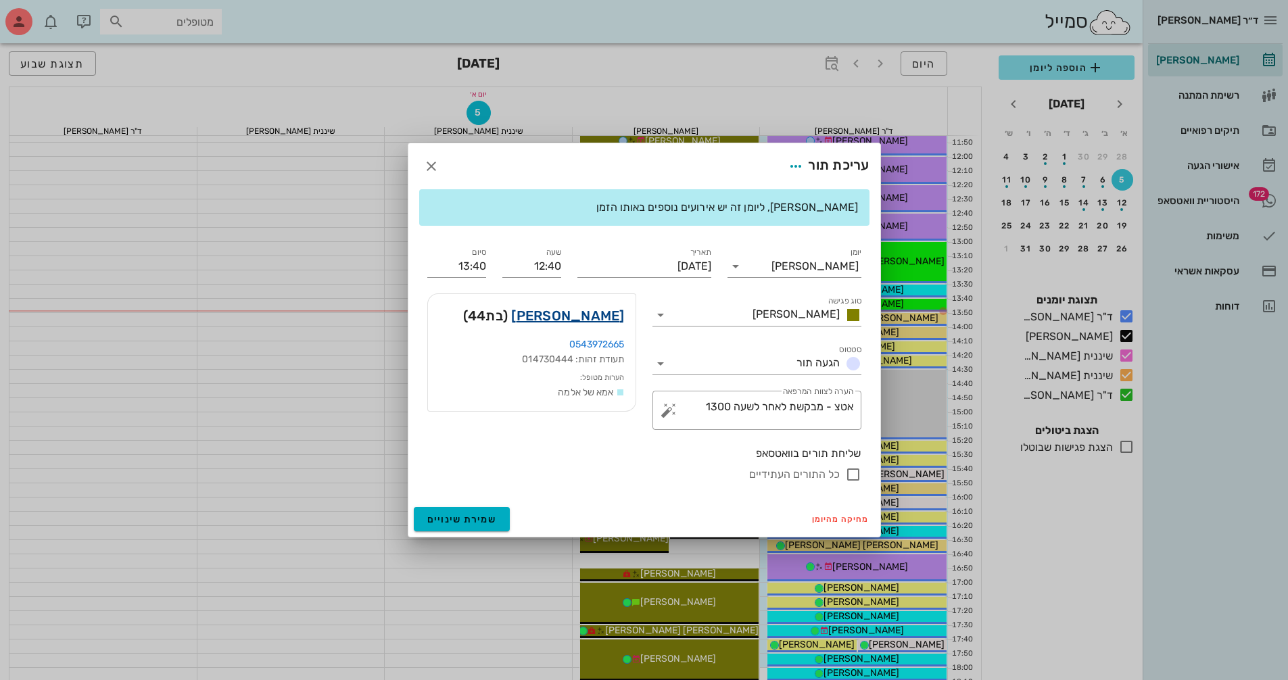
click at [588, 315] on link "[PERSON_NAME]" at bounding box center [567, 316] width 113 height 22
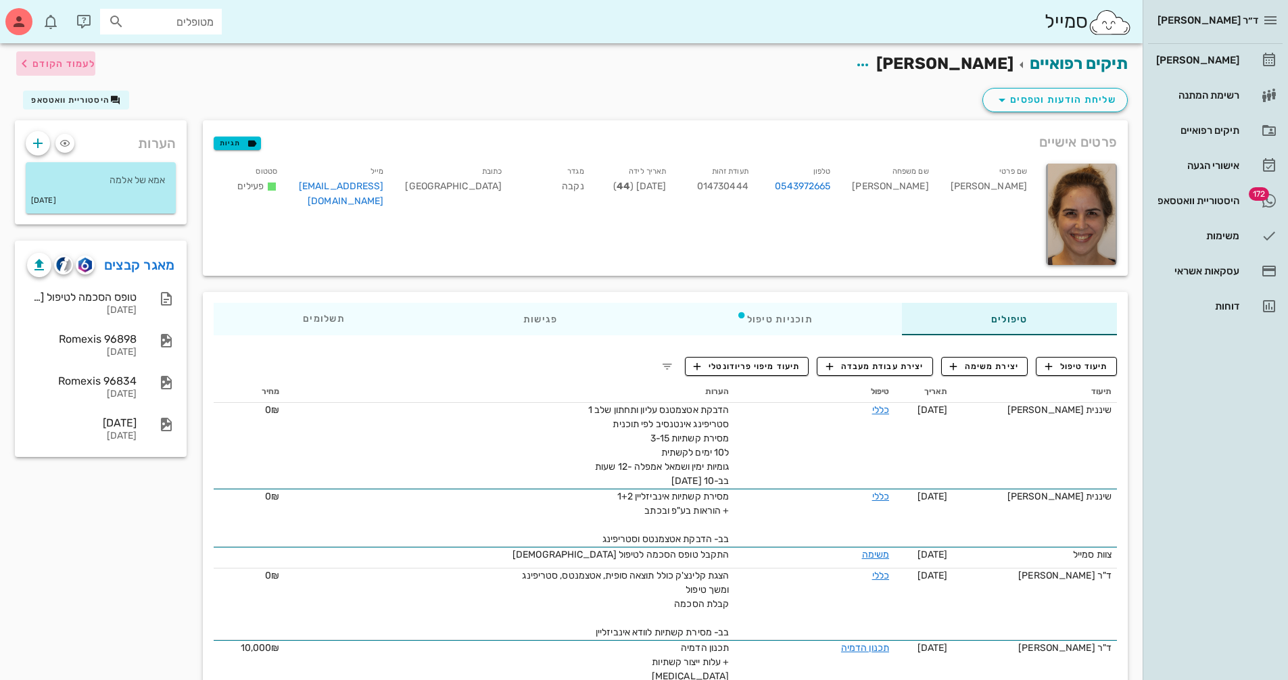
click at [49, 62] on span "לעמוד הקודם" at bounding box center [63, 63] width 63 height 11
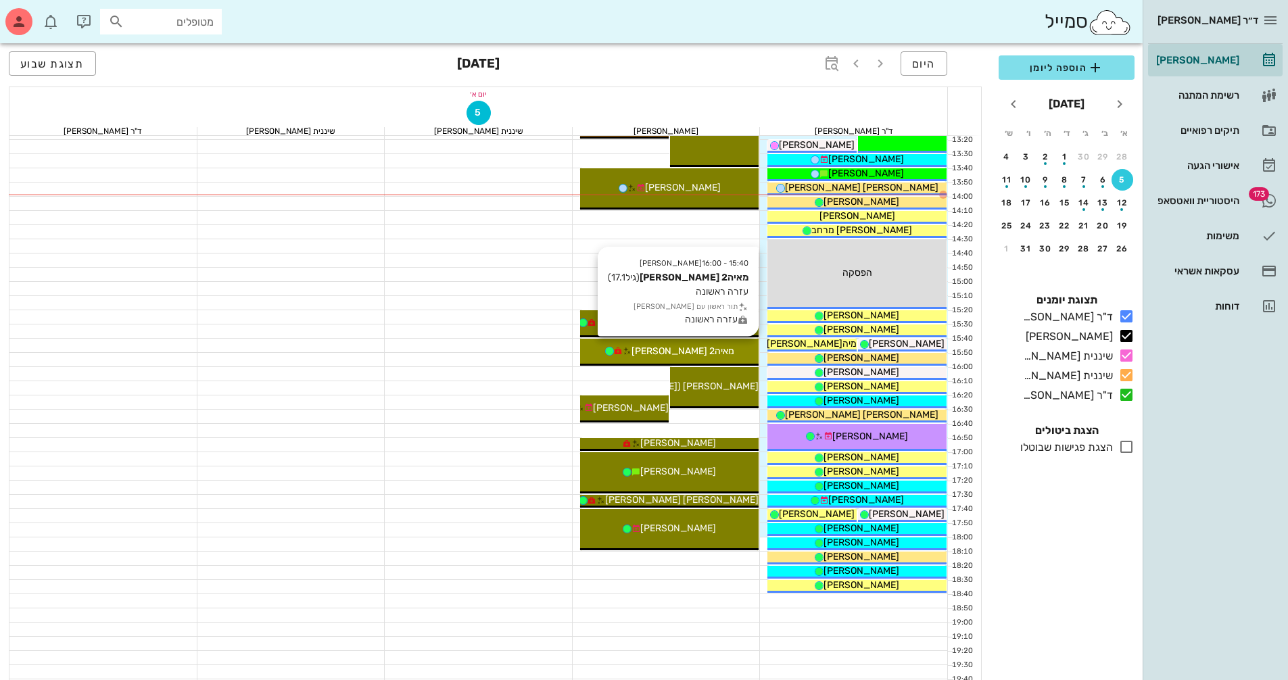
scroll to position [541, 0]
